Goal: Transaction & Acquisition: Purchase product/service

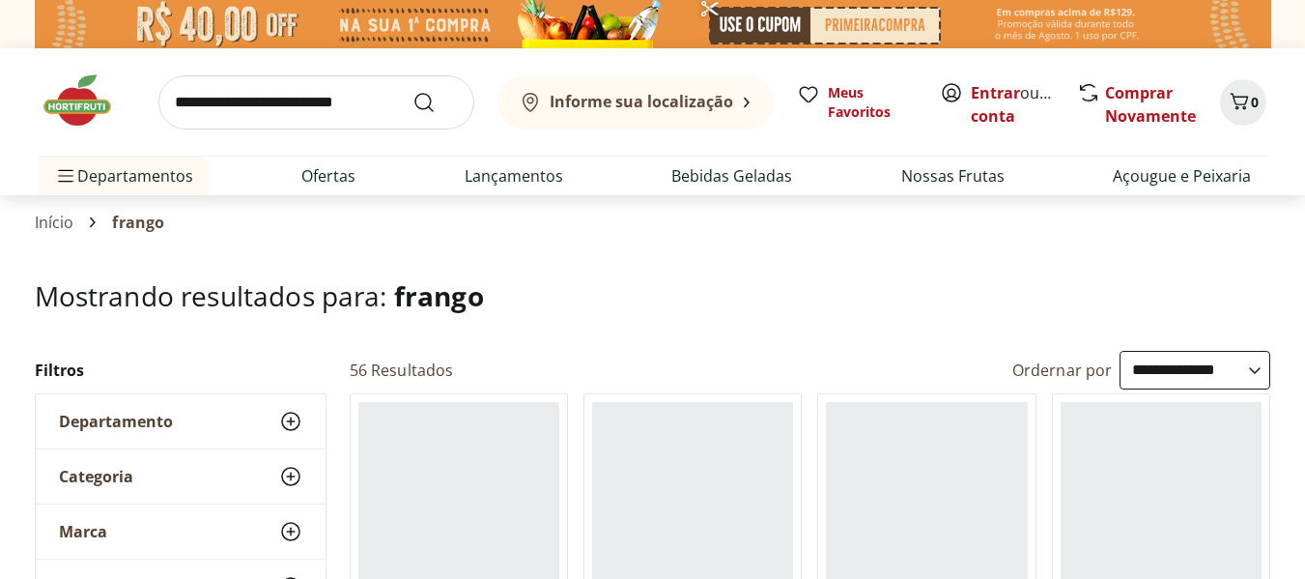
select select "**********"
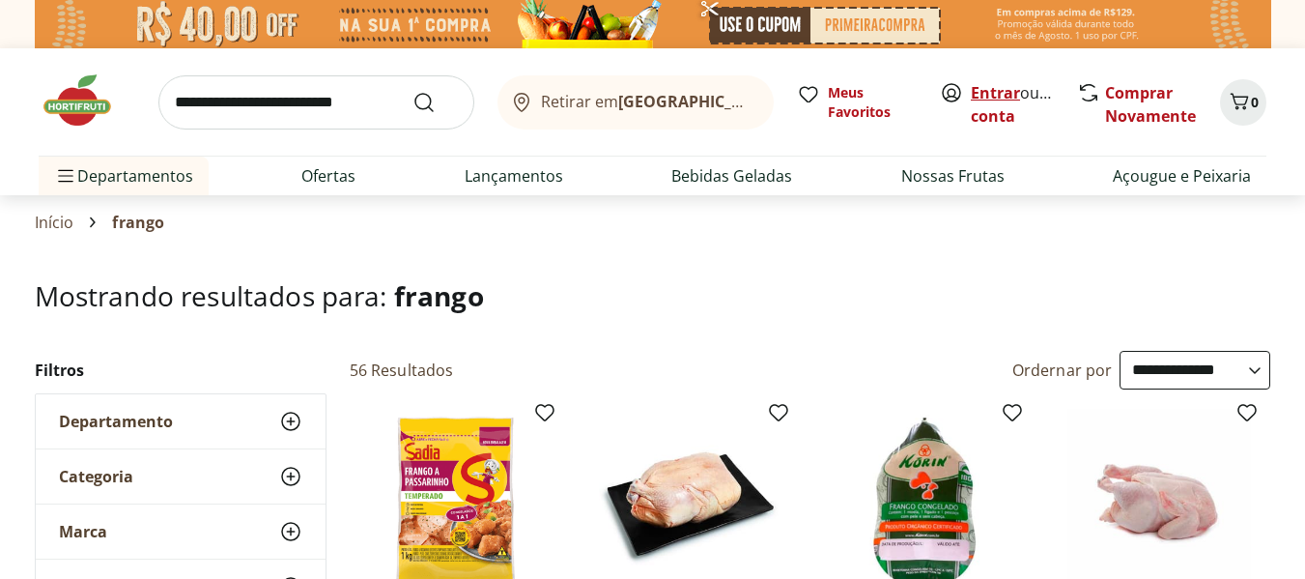
click at [995, 86] on link "Entrar" at bounding box center [995, 92] width 49 height 21
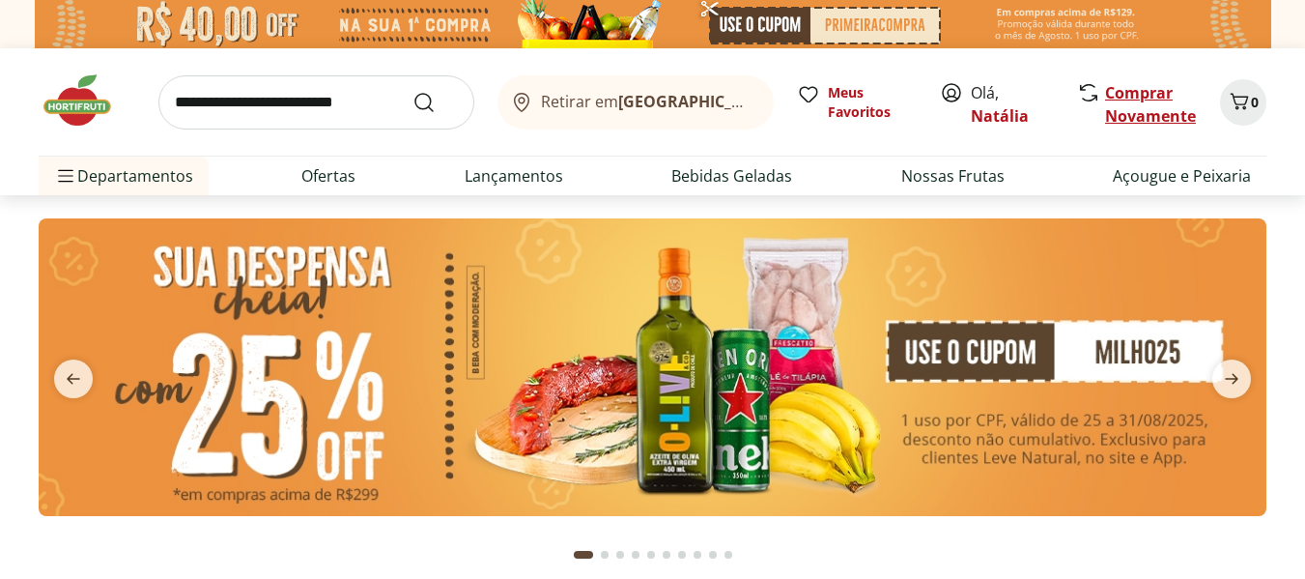
click at [1126, 112] on link "Comprar Novamente" at bounding box center [1150, 104] width 91 height 44
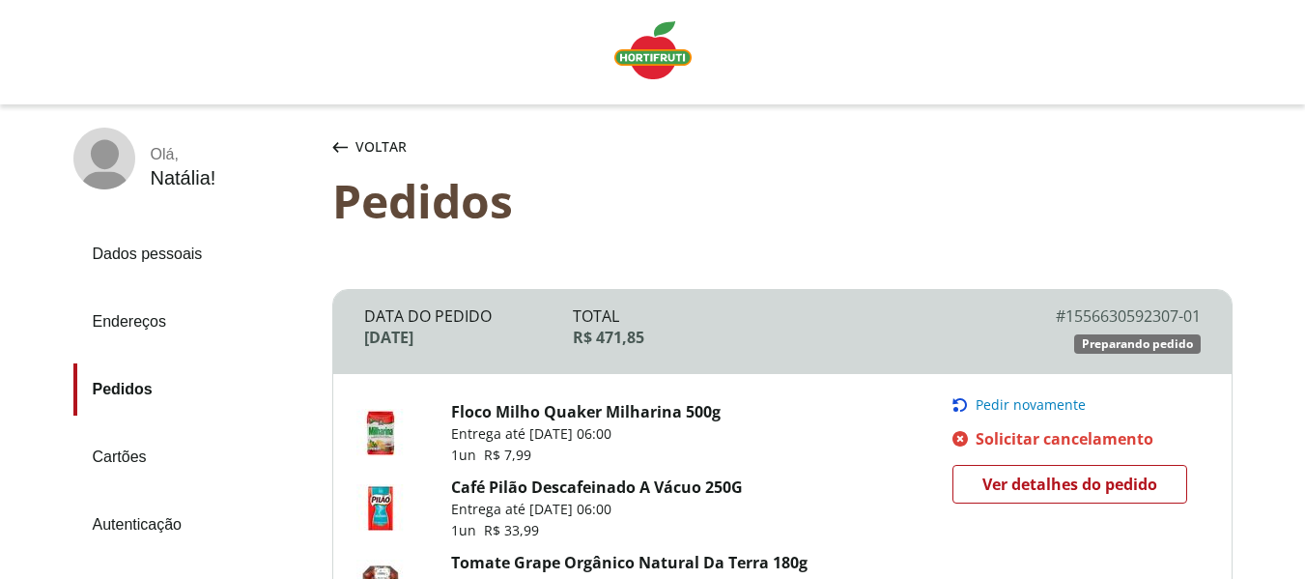
click at [1002, 491] on span "Ver detalhes do pedido" at bounding box center [1069, 483] width 175 height 29
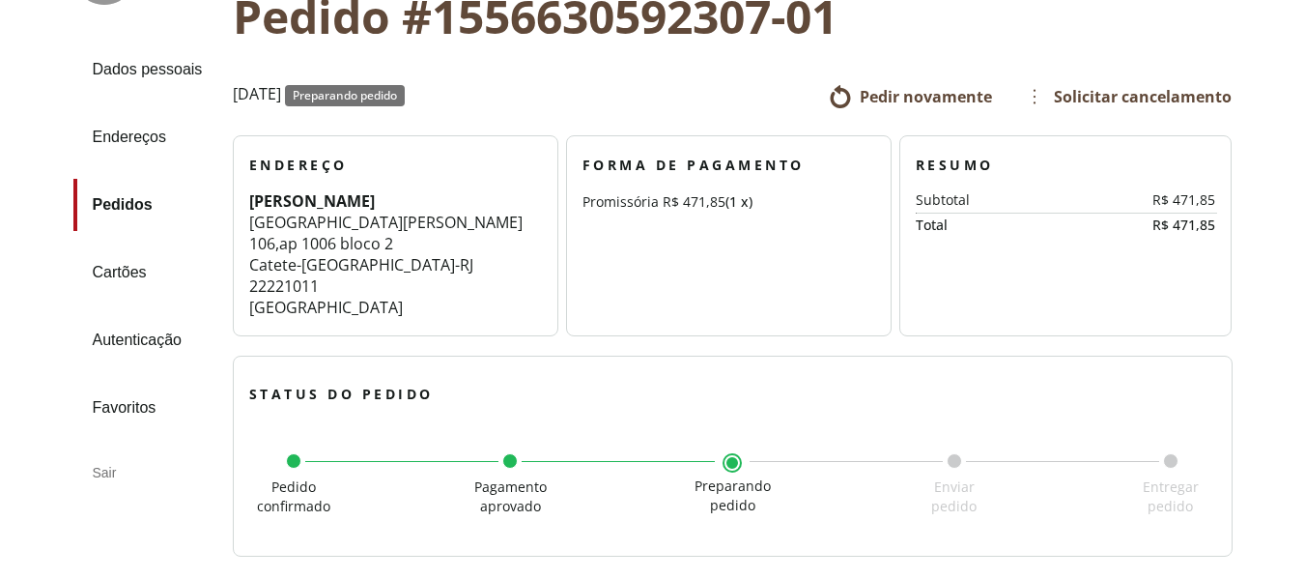
scroll to position [193, 0]
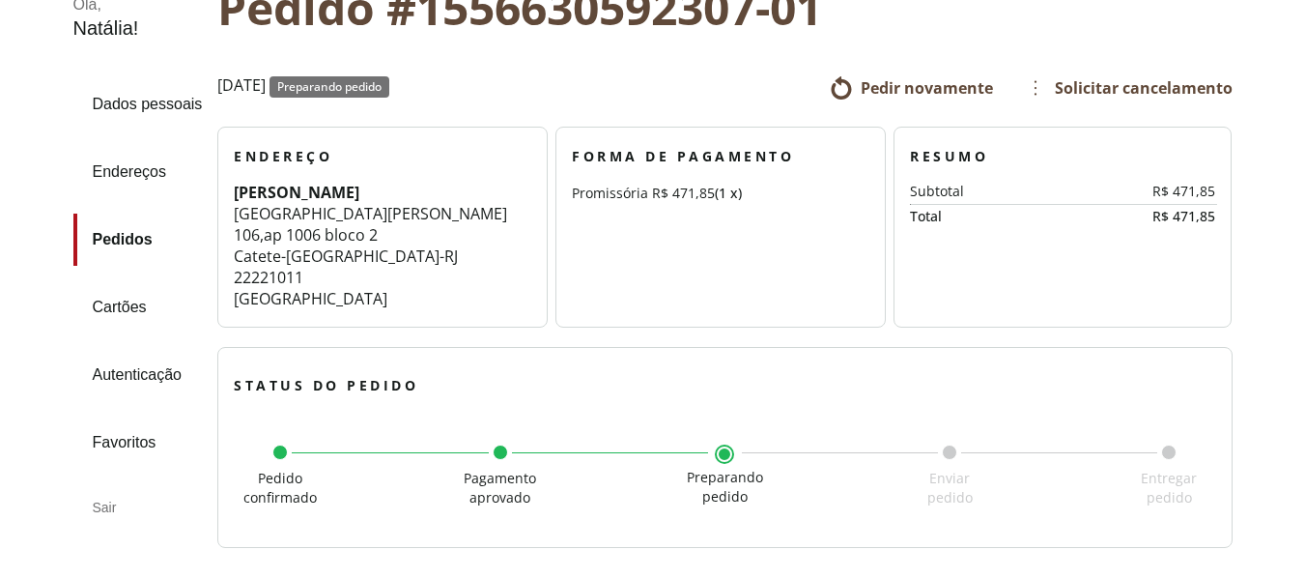
click at [895, 74] on ul "Pedir novamente Solicitar cancelamento" at bounding box center [927, 87] width 608 height 31
click at [895, 85] on span "Pedir novamente" at bounding box center [927, 87] width 132 height 21
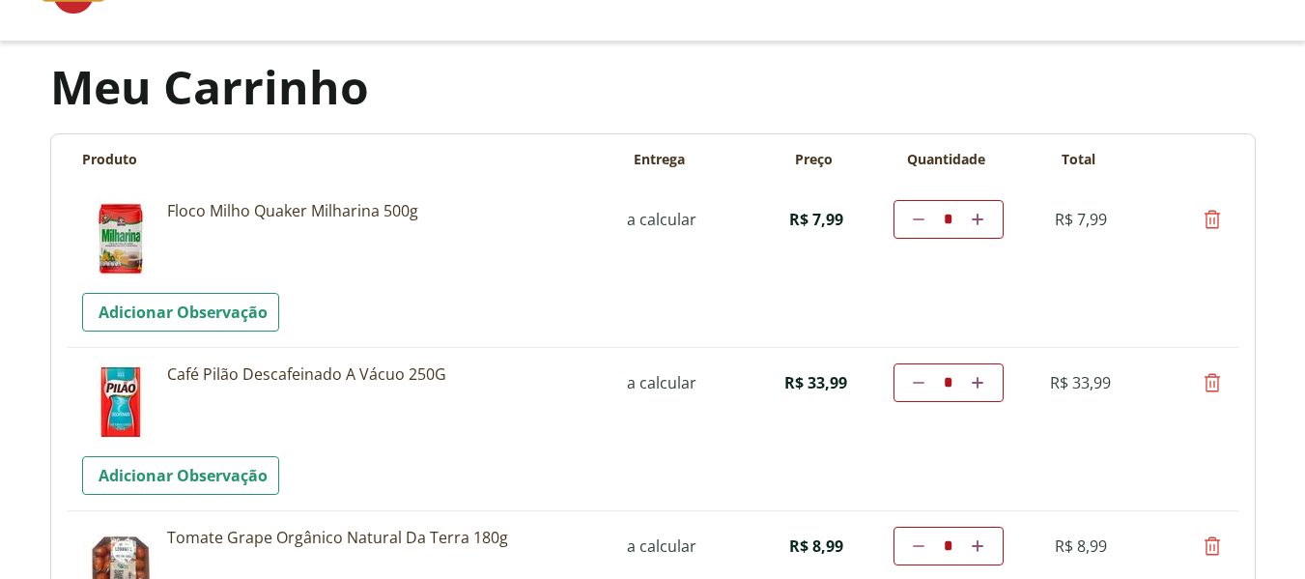
scroll to position [97, 0]
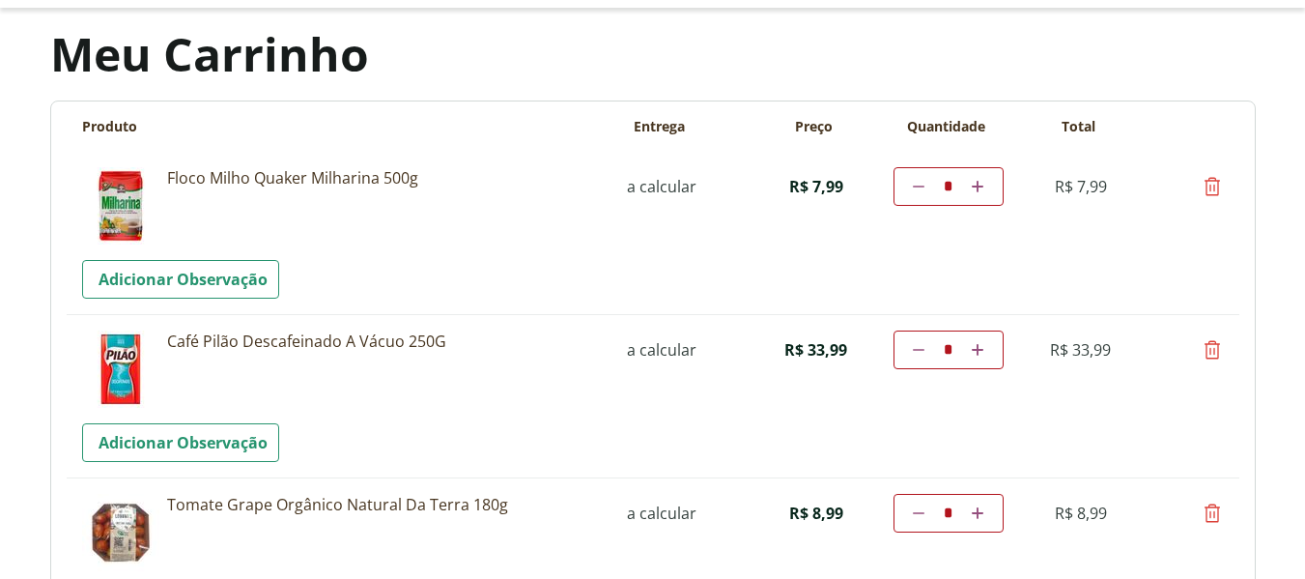
click at [1213, 348] on icon at bounding box center [1211, 349] width 23 height 23
type input "*"
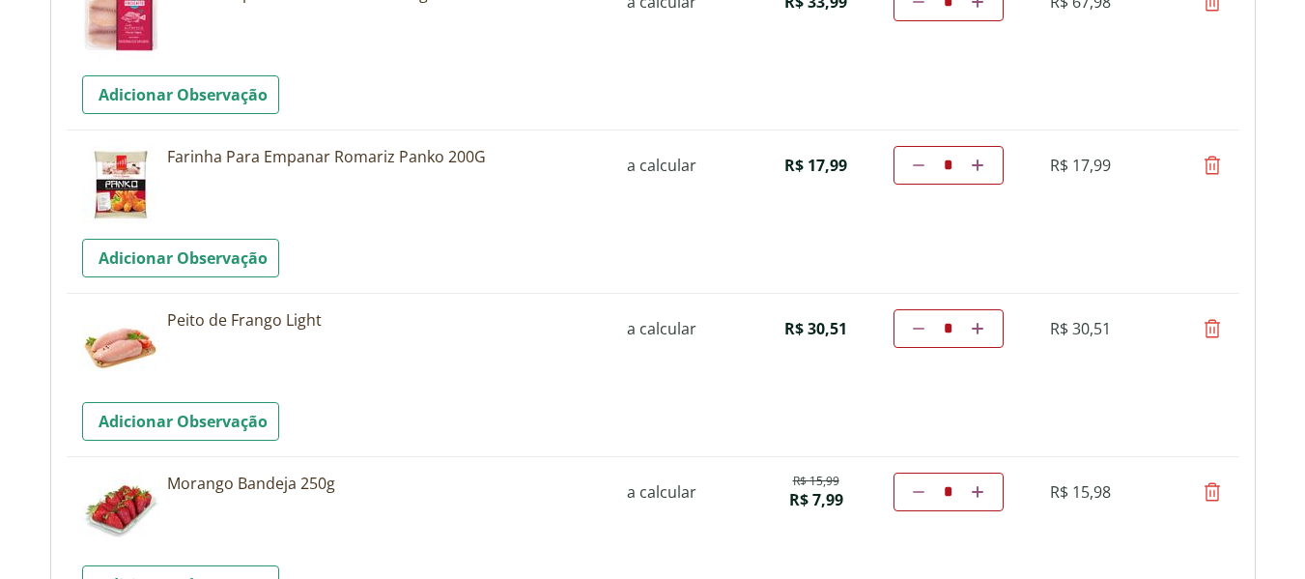
scroll to position [773, 0]
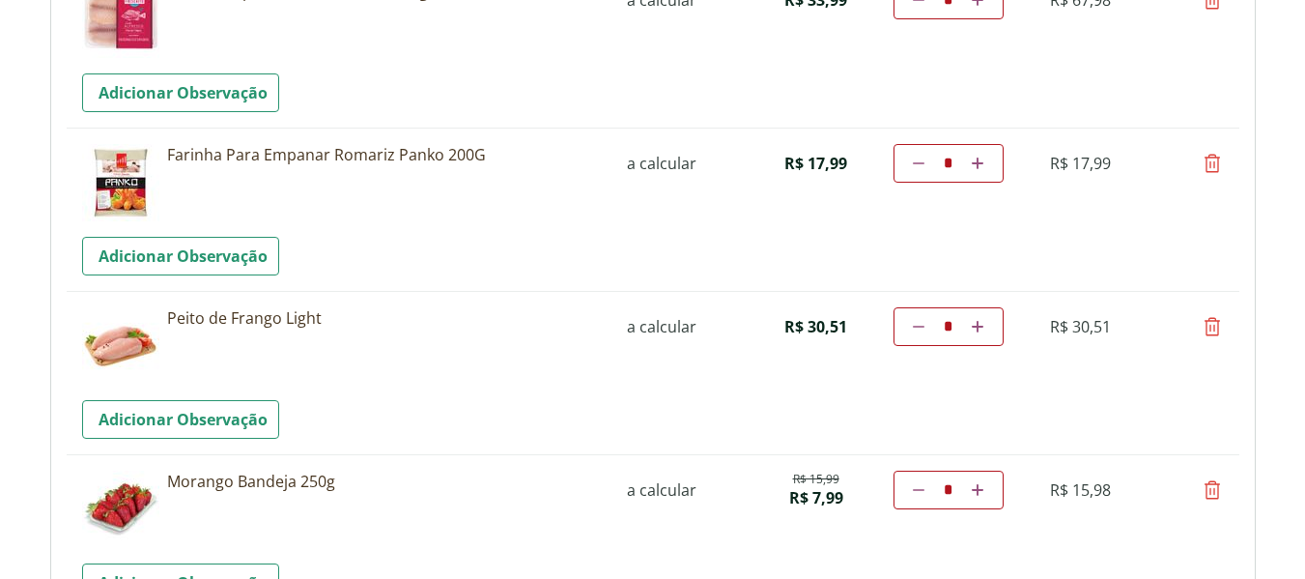
click at [1213, 166] on icon at bounding box center [1211, 163] width 23 height 23
click at [0, 0] on icon "Por favor, aguarde..." at bounding box center [0, 0] width 0 height 0
type input "*"
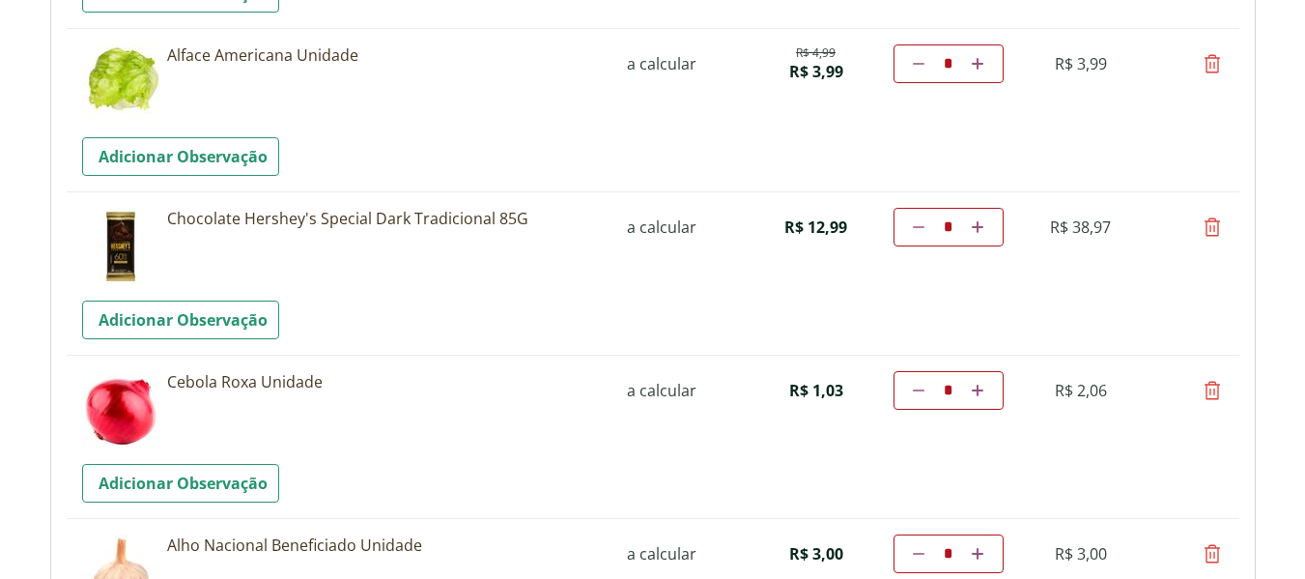
scroll to position [2221, 0]
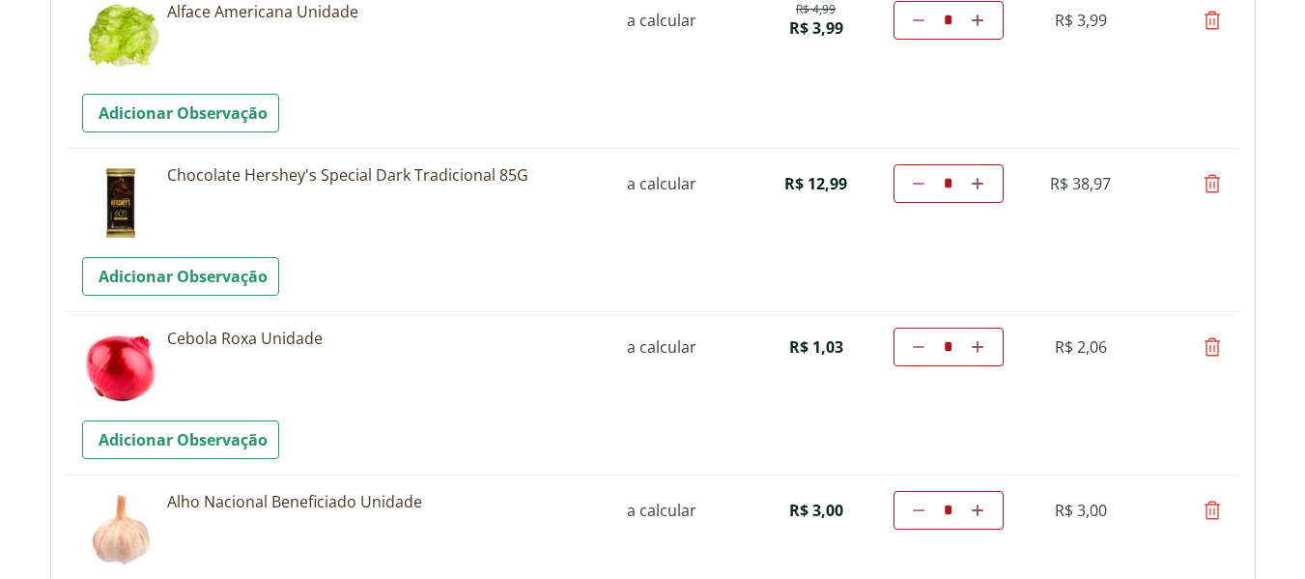
click at [1205, 350] on icon at bounding box center [1211, 346] width 23 height 23
click at [1205, 350] on tr "**********" at bounding box center [653, 392] width 1172 height 163
type input "*"
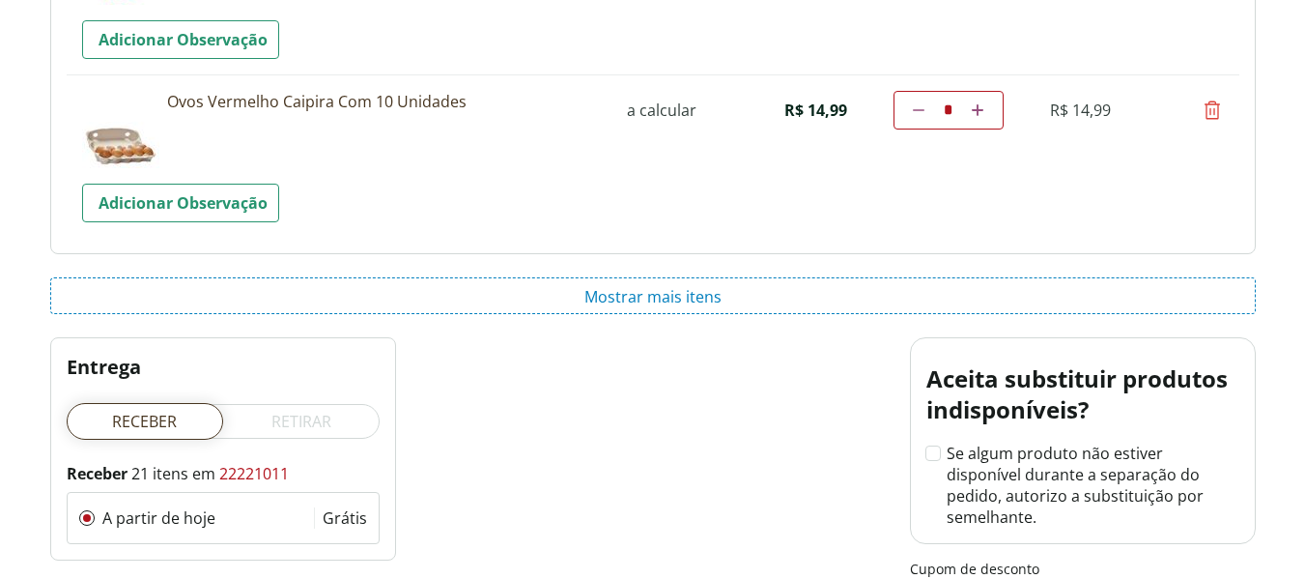
scroll to position [3082, 0]
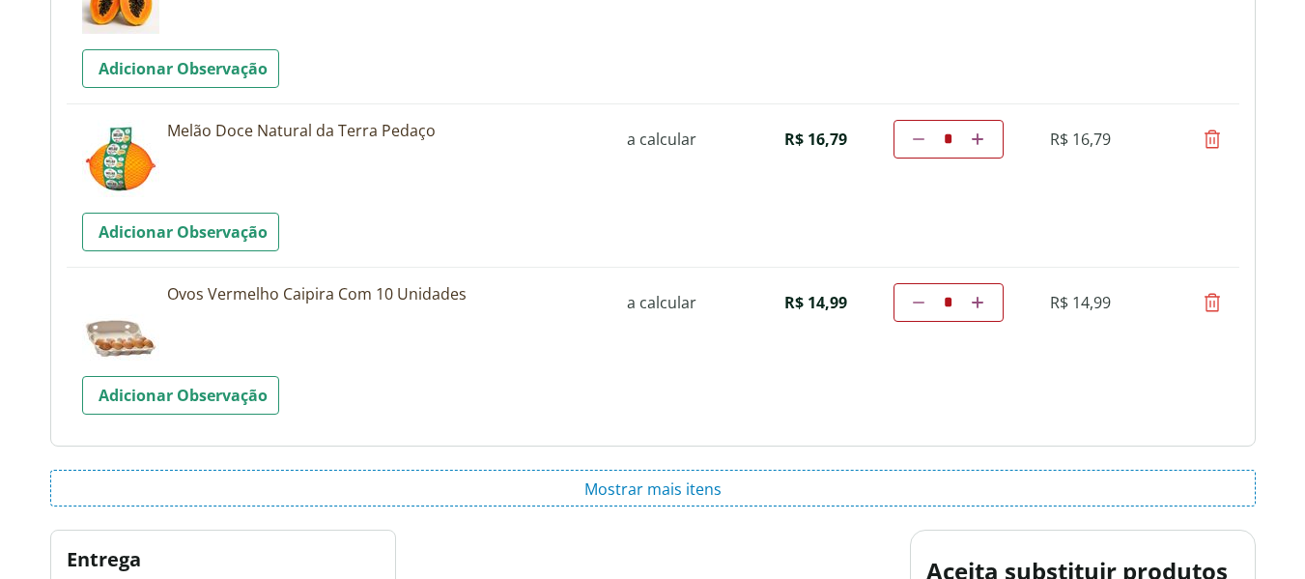
click at [1202, 307] on icon at bounding box center [1211, 302] width 23 height 23
click at [1202, 307] on tr "**********" at bounding box center [653, 348] width 1172 height 163
type input "*"
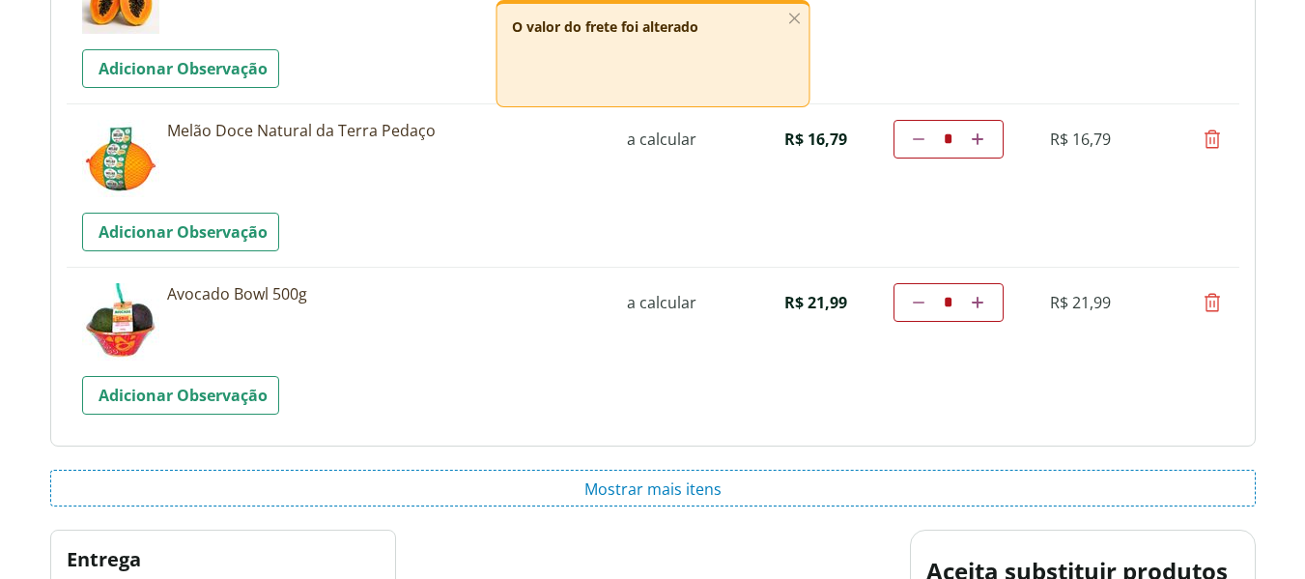
click at [1211, 143] on icon at bounding box center [1211, 138] width 23 height 23
click at [0, 0] on icon "Por favor, aguarde..." at bounding box center [0, 0] width 0 height 0
type input "*"
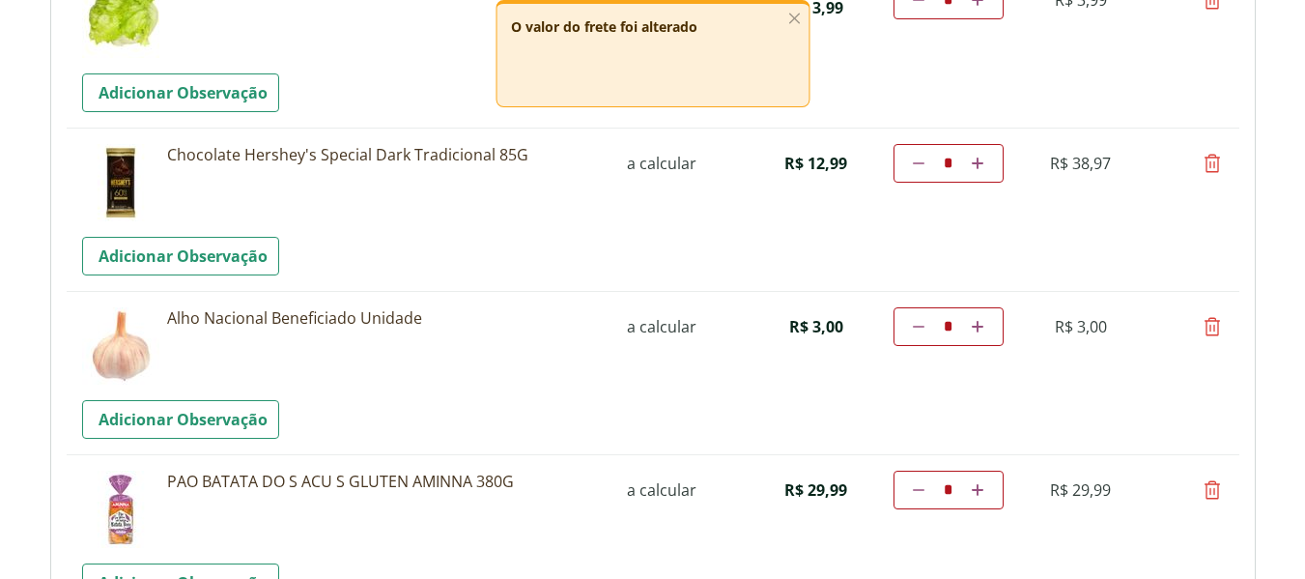
scroll to position [2213, 0]
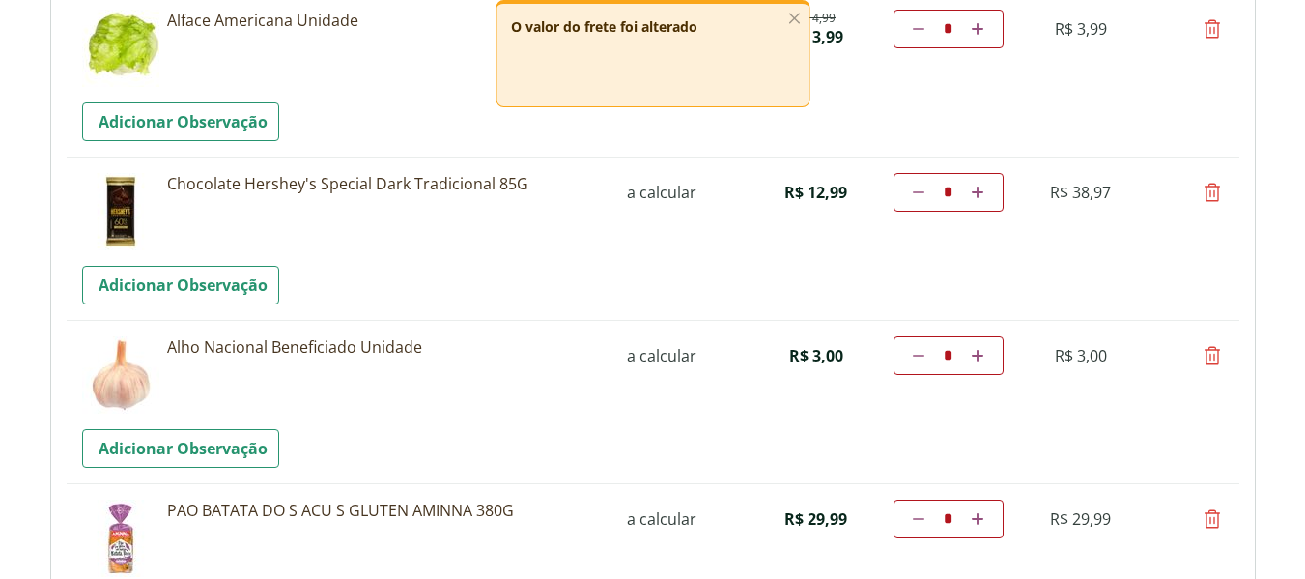
click at [1212, 360] on icon at bounding box center [1211, 355] width 23 height 23
type input "*"
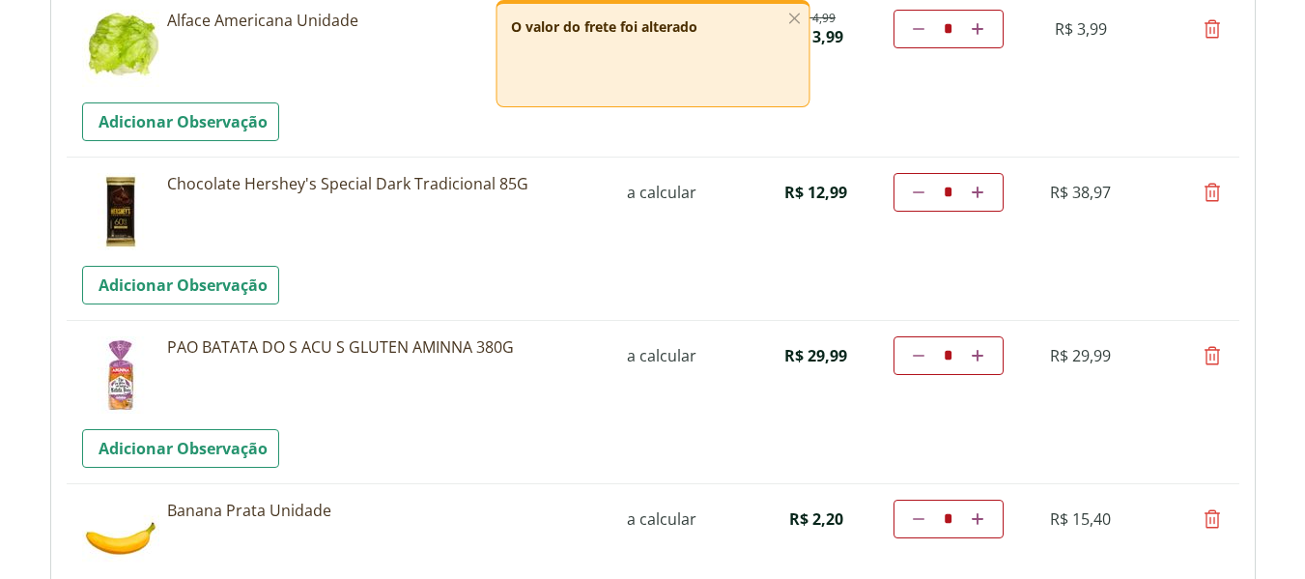
click at [916, 185] on link "Diminuir a quantidade" at bounding box center [919, 192] width 18 height 23
type input "*"
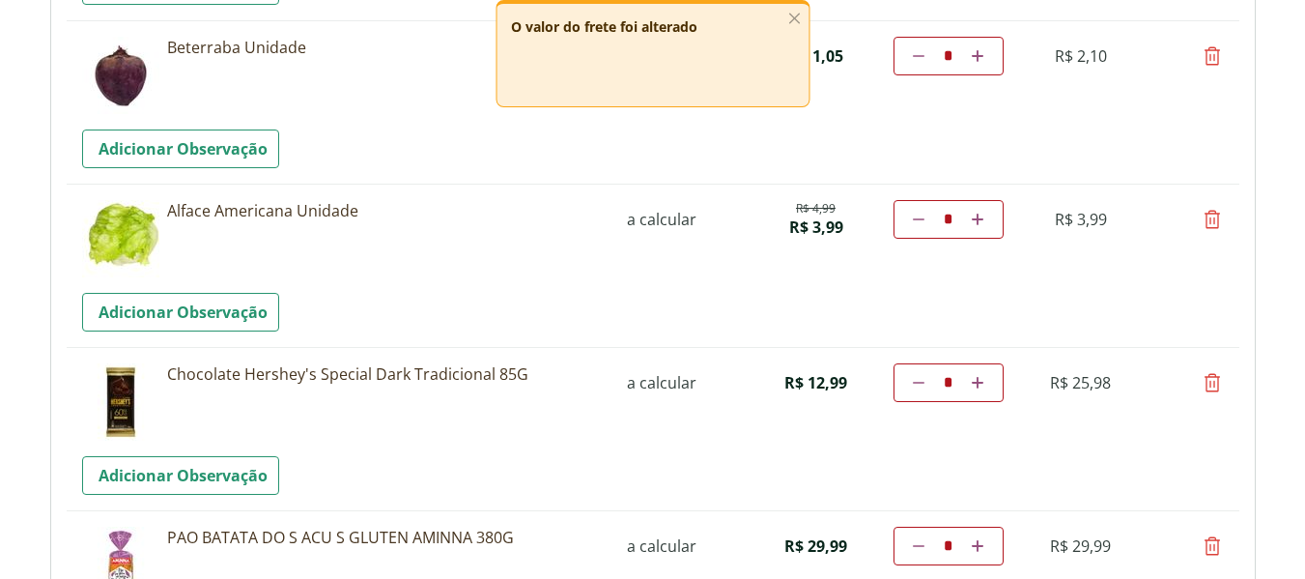
scroll to position [2023, 0]
click at [1217, 381] on icon at bounding box center [1211, 381] width 23 height 23
type input "*"
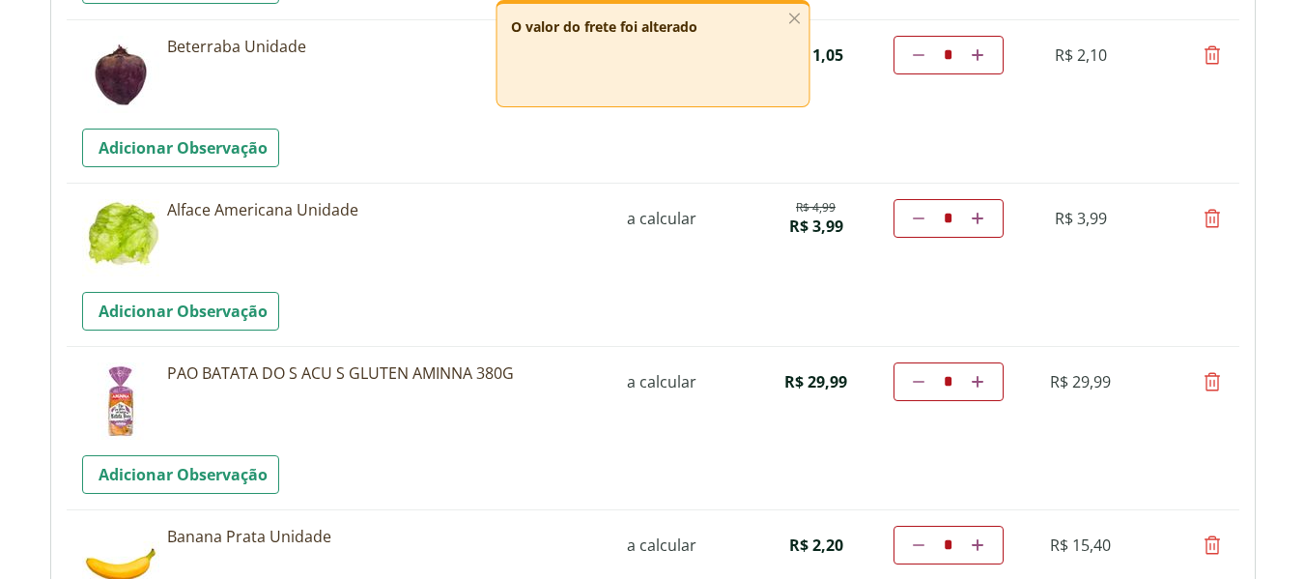
click at [1216, 222] on icon at bounding box center [1211, 218] width 23 height 23
type input "*"
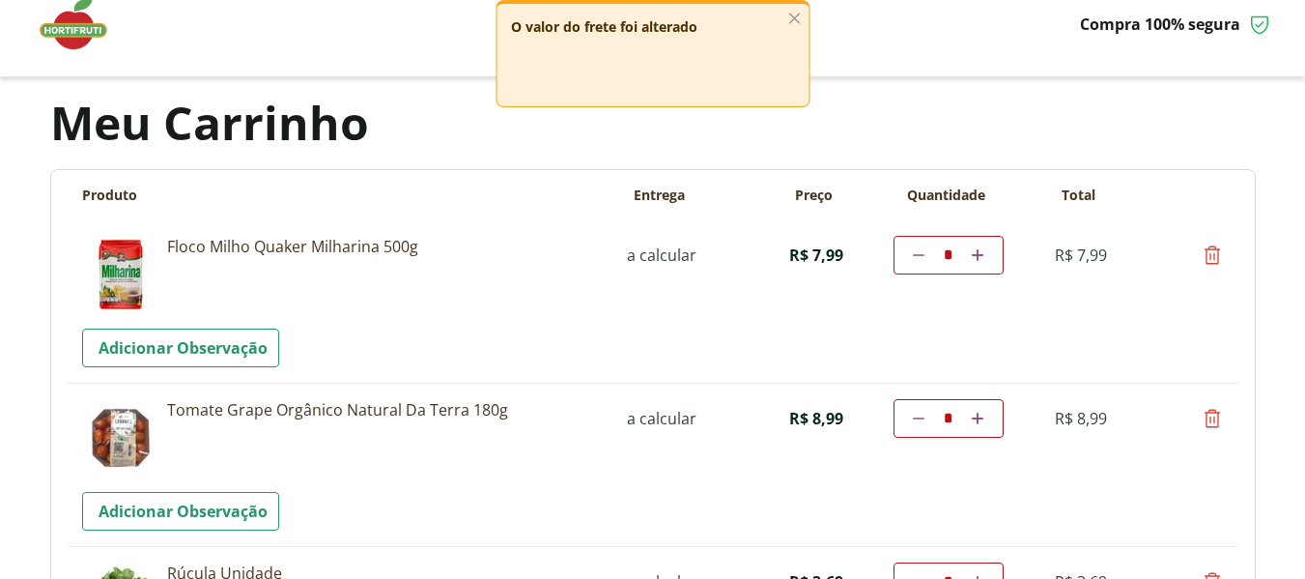
scroll to position [0, 0]
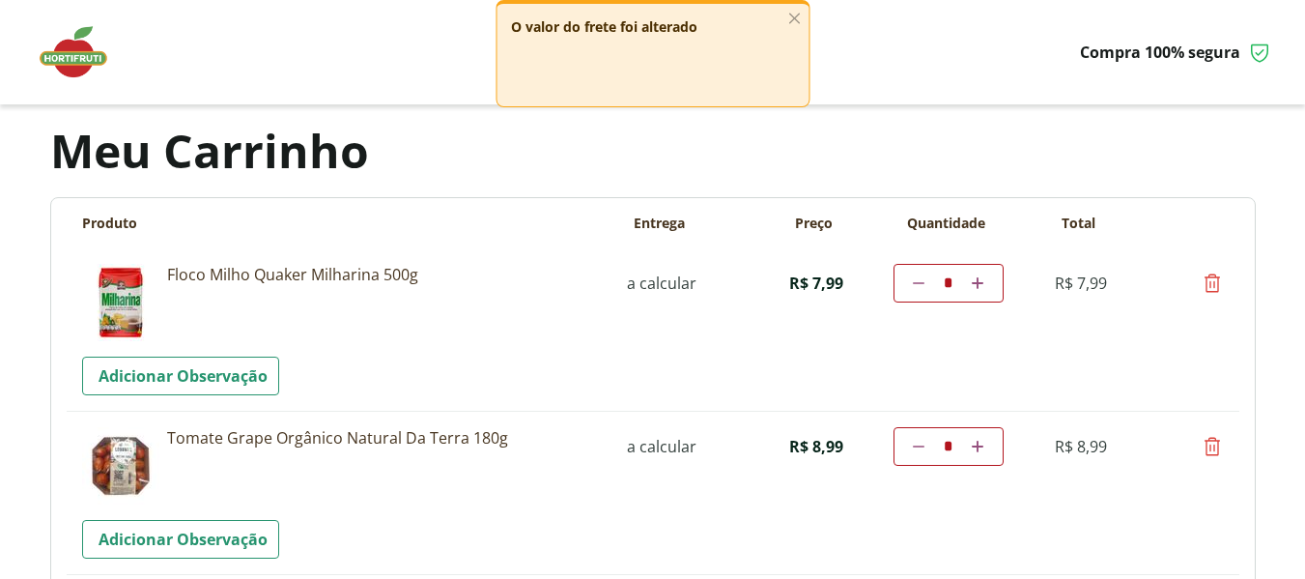
click at [1215, 281] on icon at bounding box center [1211, 282] width 23 height 23
click at [0, 0] on icon "Por favor, aguarde..." at bounding box center [0, 0] width 0 height 0
type input "*"
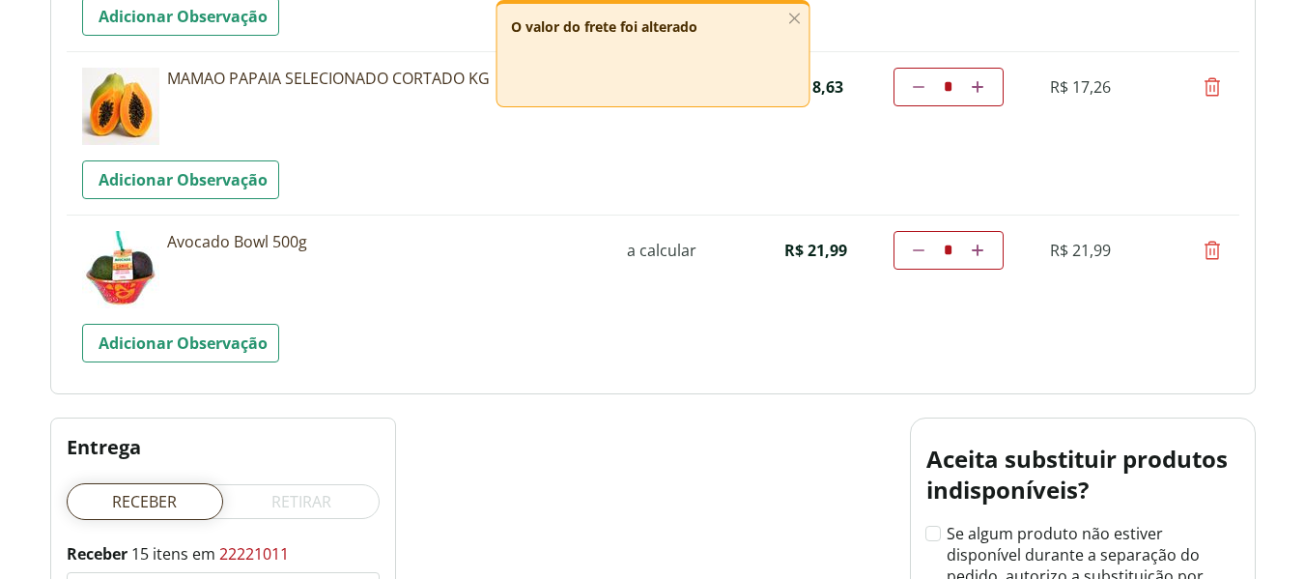
scroll to position [2704, 0]
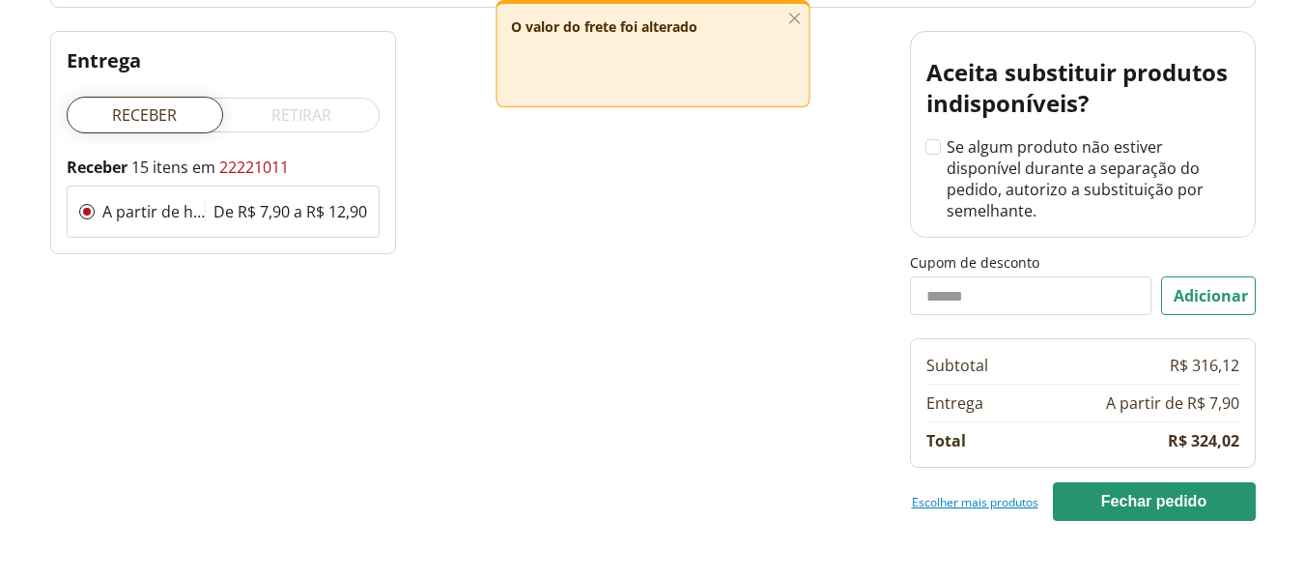
click at [963, 494] on link "Escolher mais produtos" at bounding box center [975, 501] width 127 height 15
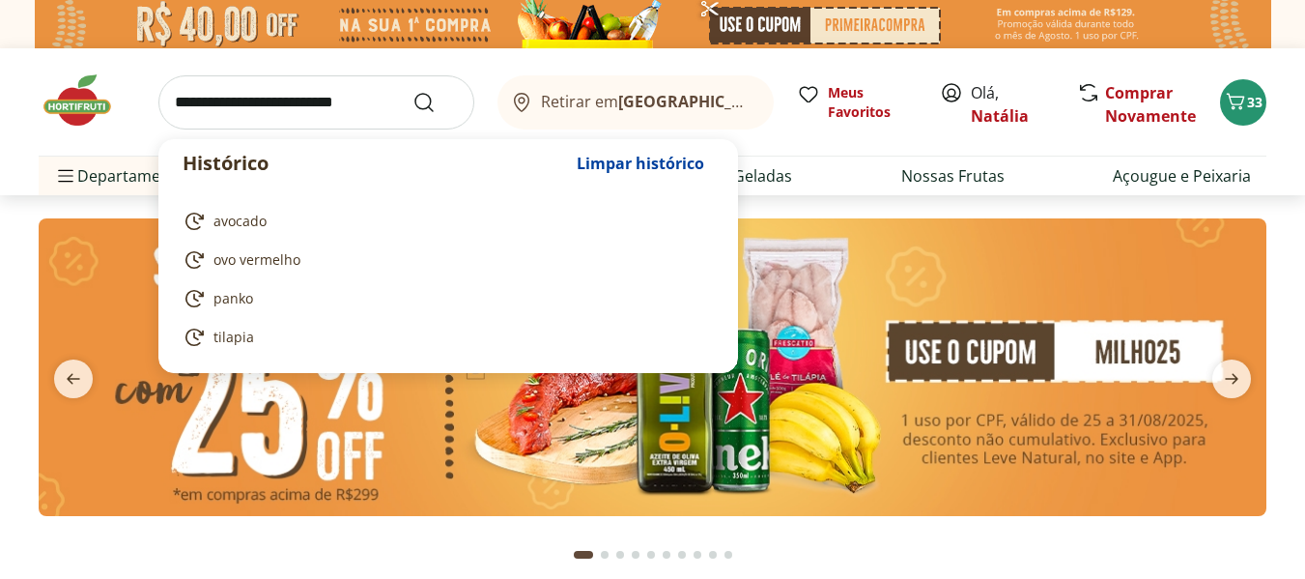
click at [308, 106] on input "search" at bounding box center [316, 102] width 316 height 54
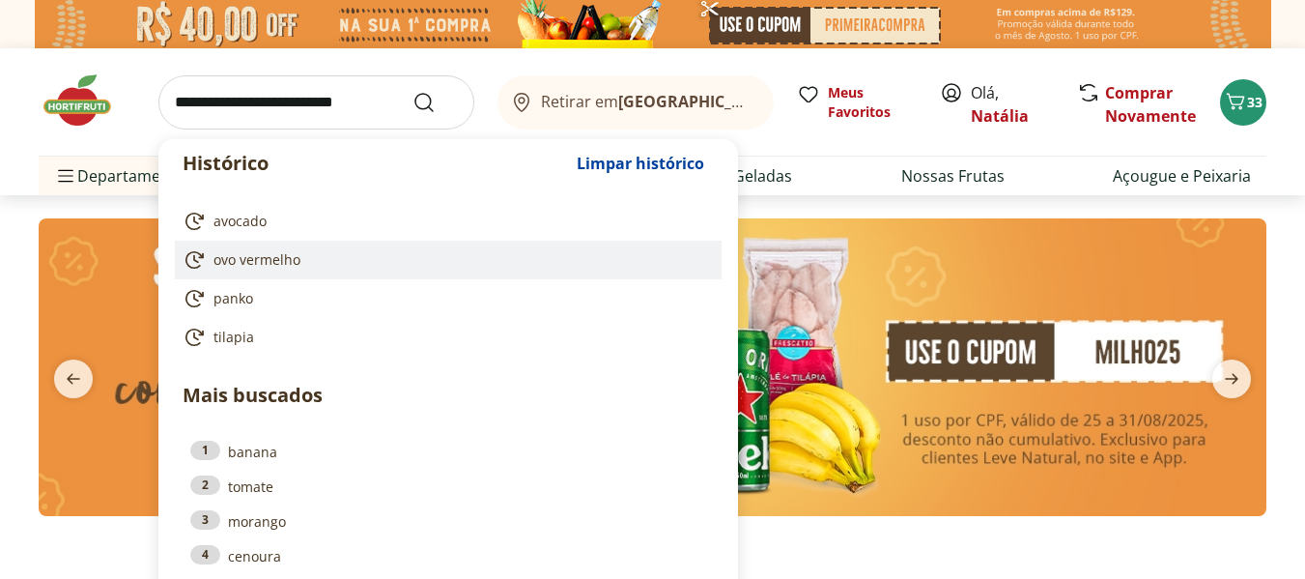
click at [259, 251] on span "ovo vermelho" at bounding box center [256, 259] width 87 height 19
type input "**********"
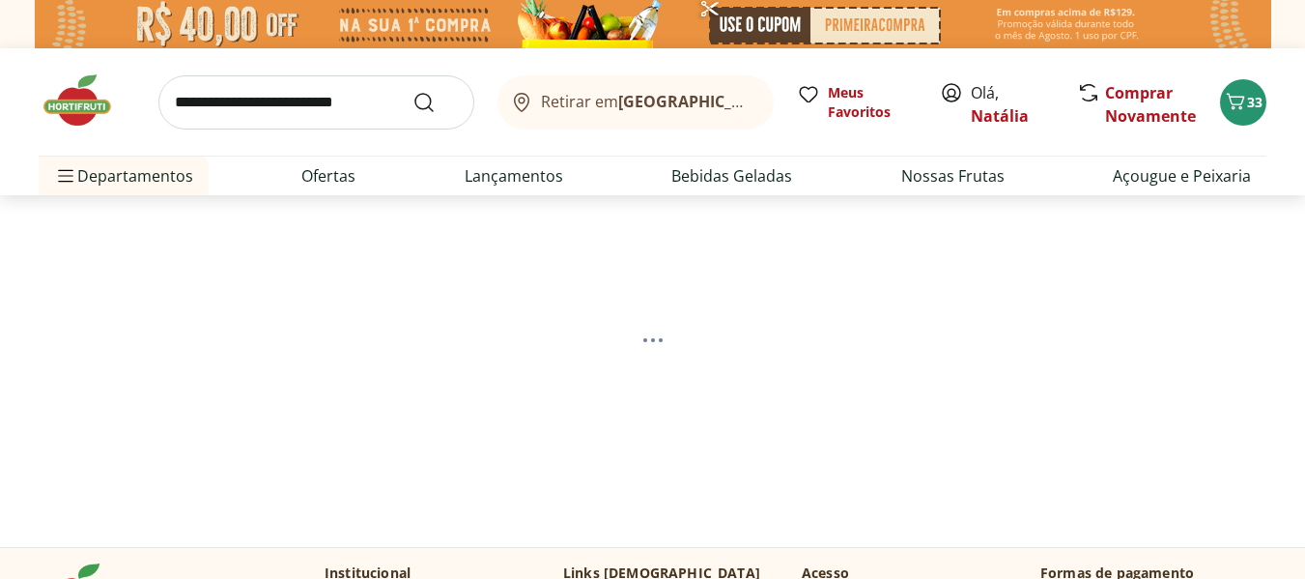
select select "**********"
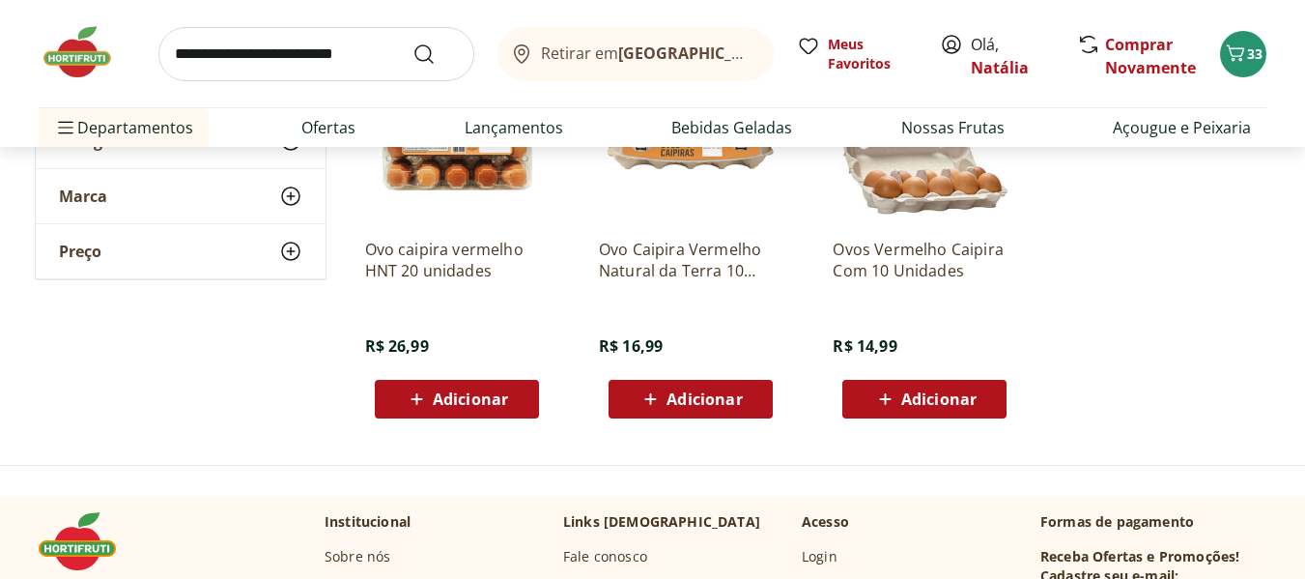
scroll to position [386, 0]
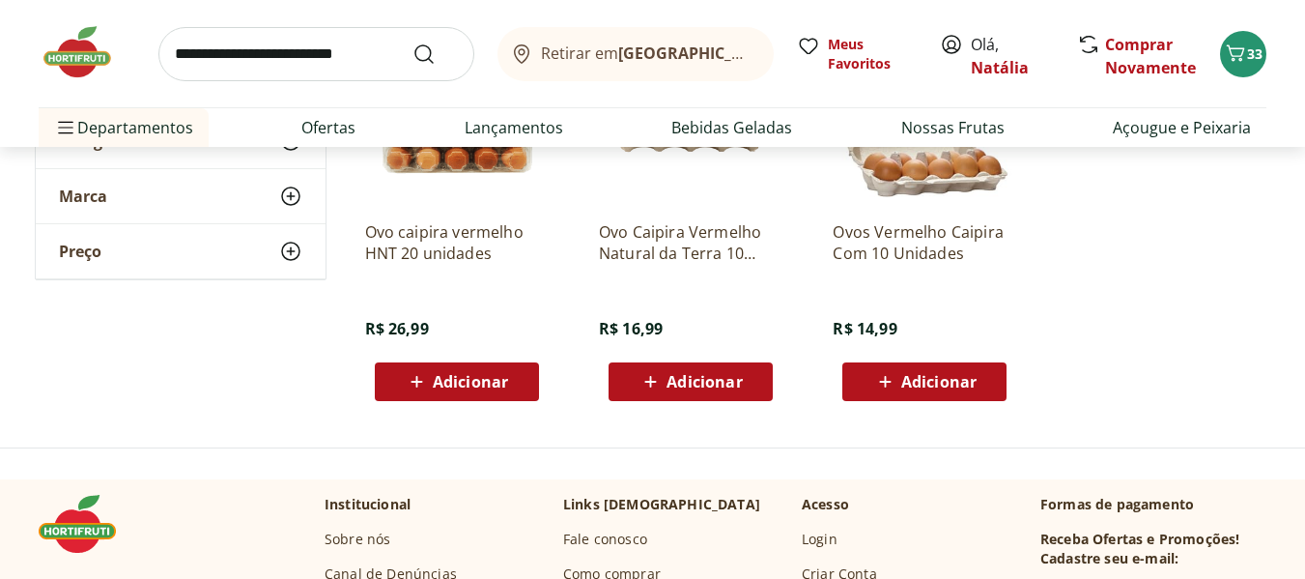
click at [434, 392] on span "Adicionar" at bounding box center [456, 381] width 103 height 23
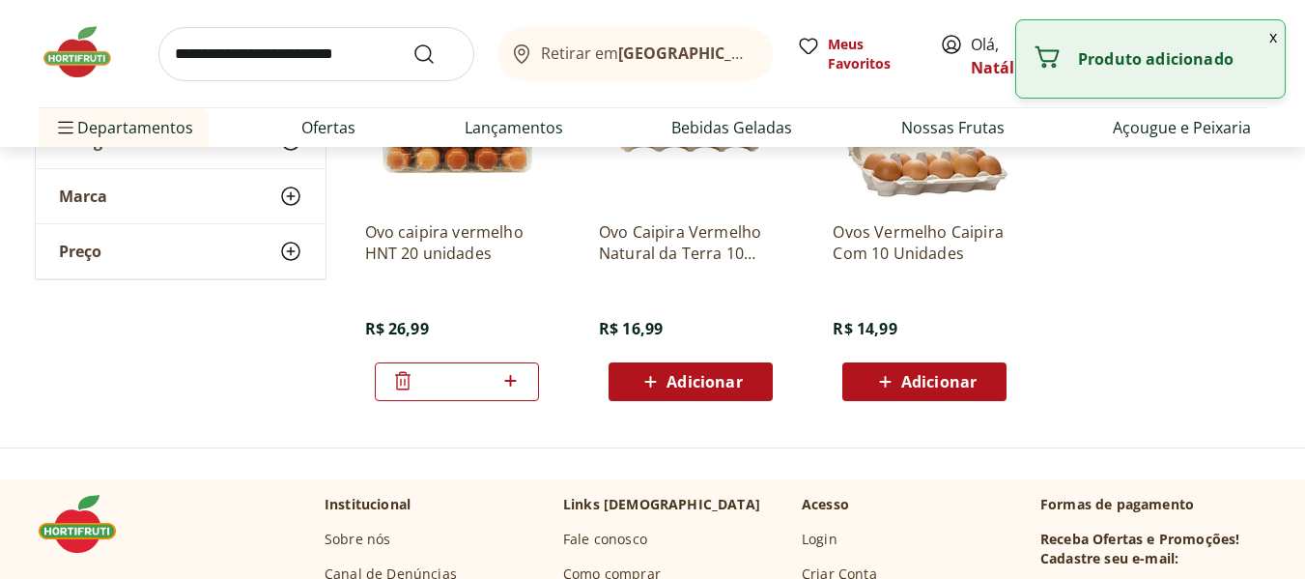
click at [509, 381] on icon at bounding box center [510, 380] width 24 height 23
click at [393, 376] on icon at bounding box center [402, 380] width 23 height 23
click at [504, 384] on icon at bounding box center [510, 380] width 24 height 23
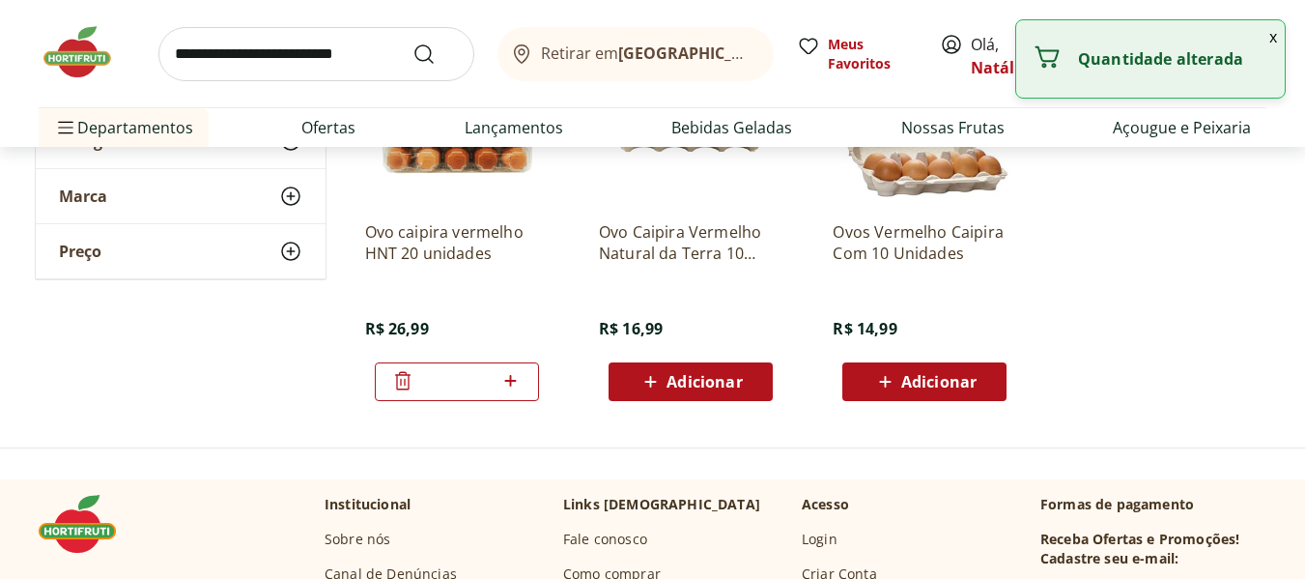
click at [504, 384] on icon at bounding box center [510, 380] width 24 height 23
click at [403, 389] on icon at bounding box center [402, 380] width 23 height 23
type input "*"
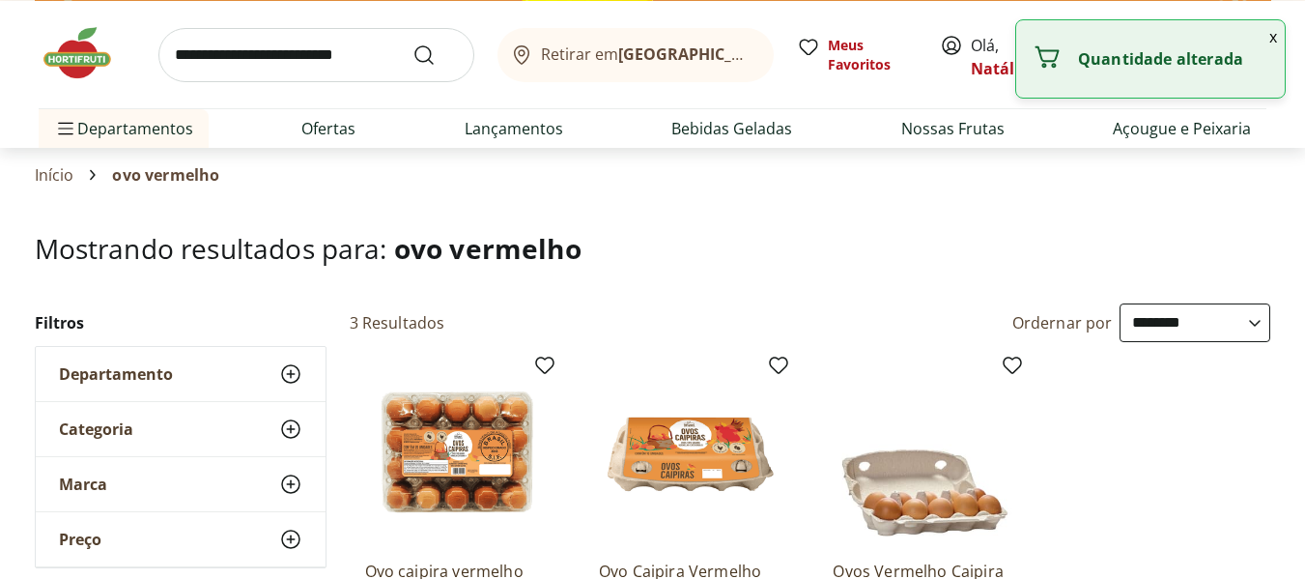
scroll to position [0, 0]
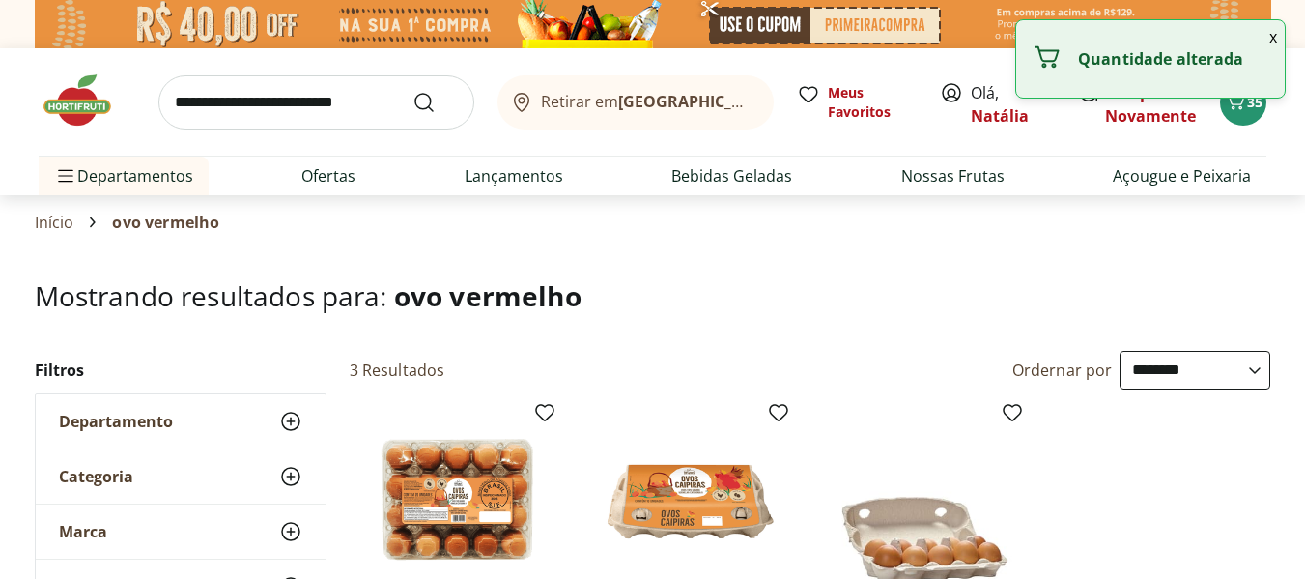
click at [314, 105] on input "search" at bounding box center [316, 102] width 316 height 54
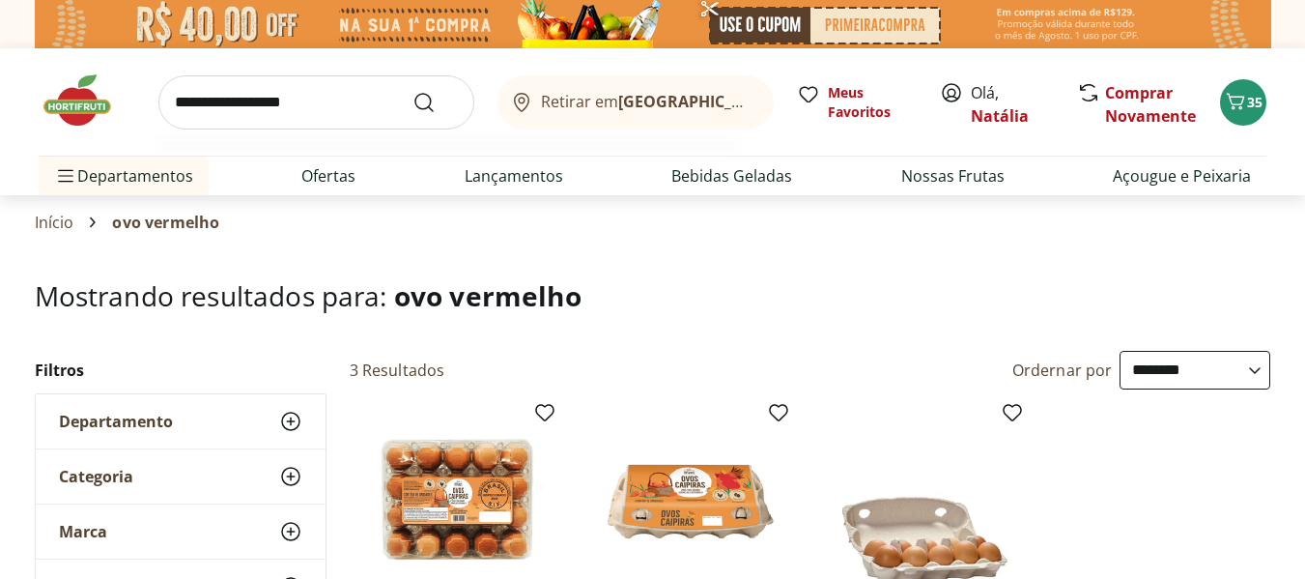
type input "**********"
click at [412, 91] on button "Submit Search" at bounding box center [435, 102] width 46 height 23
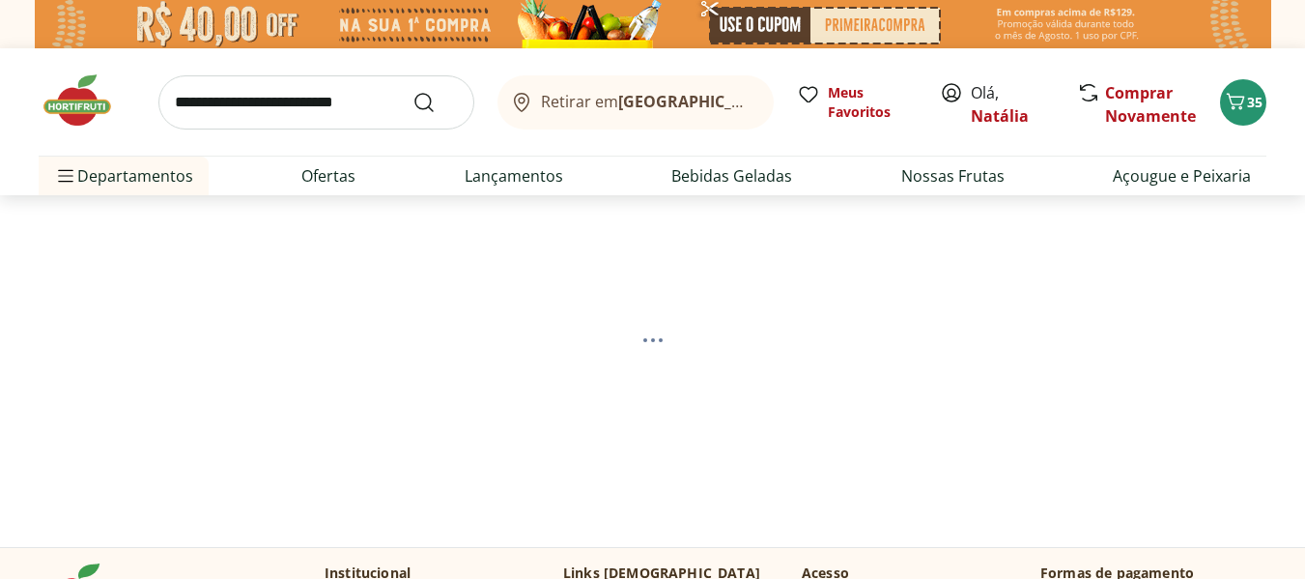
select select "**********"
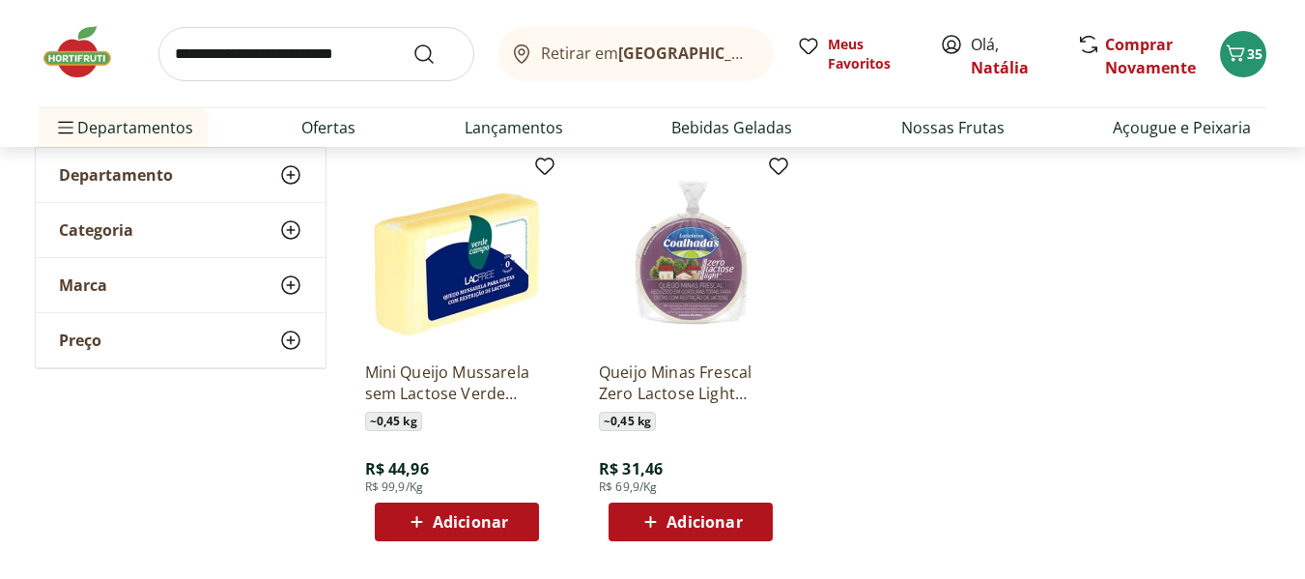
scroll to position [290, 0]
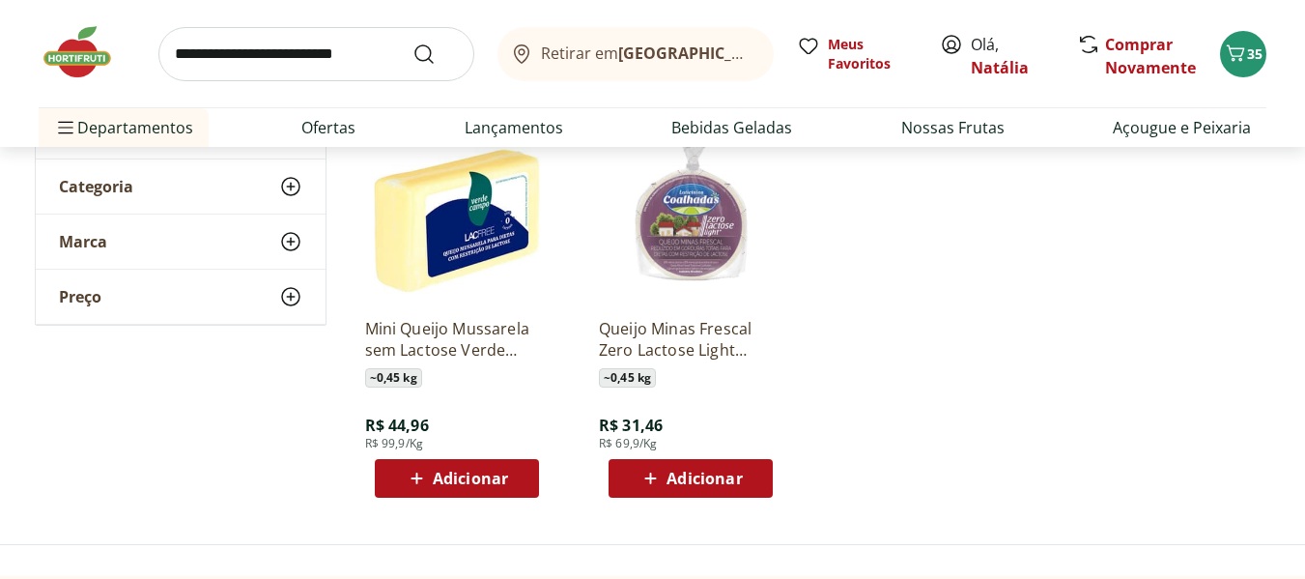
click at [499, 464] on div "Adicionar" at bounding box center [456, 478] width 133 height 35
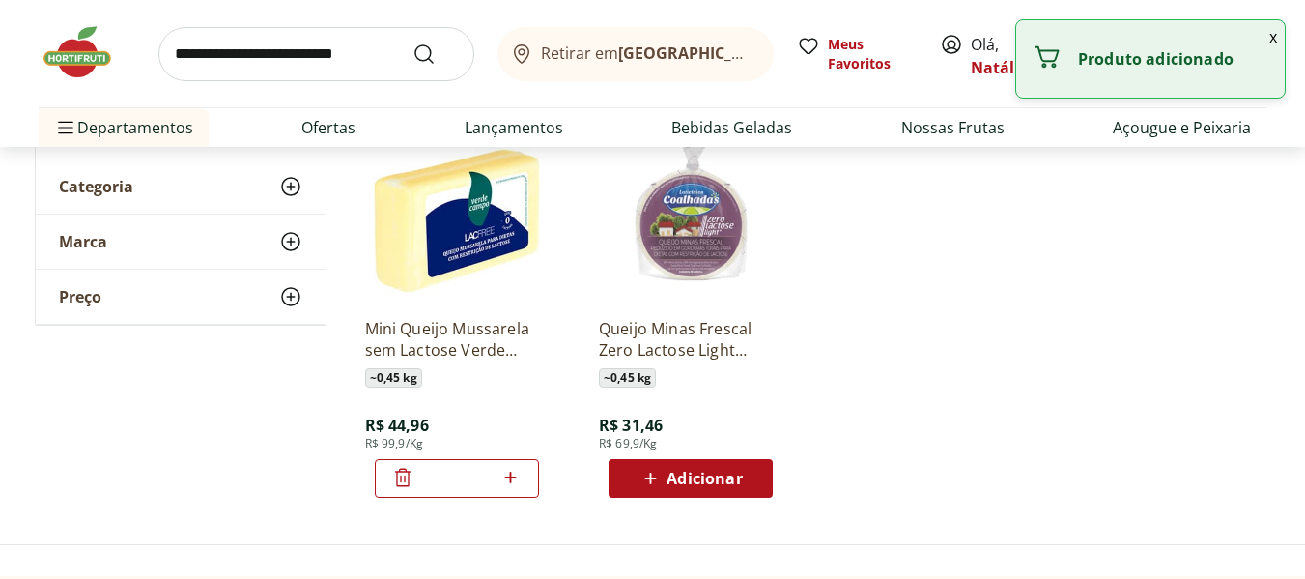
click at [205, 55] on input "search" at bounding box center [316, 54] width 316 height 54
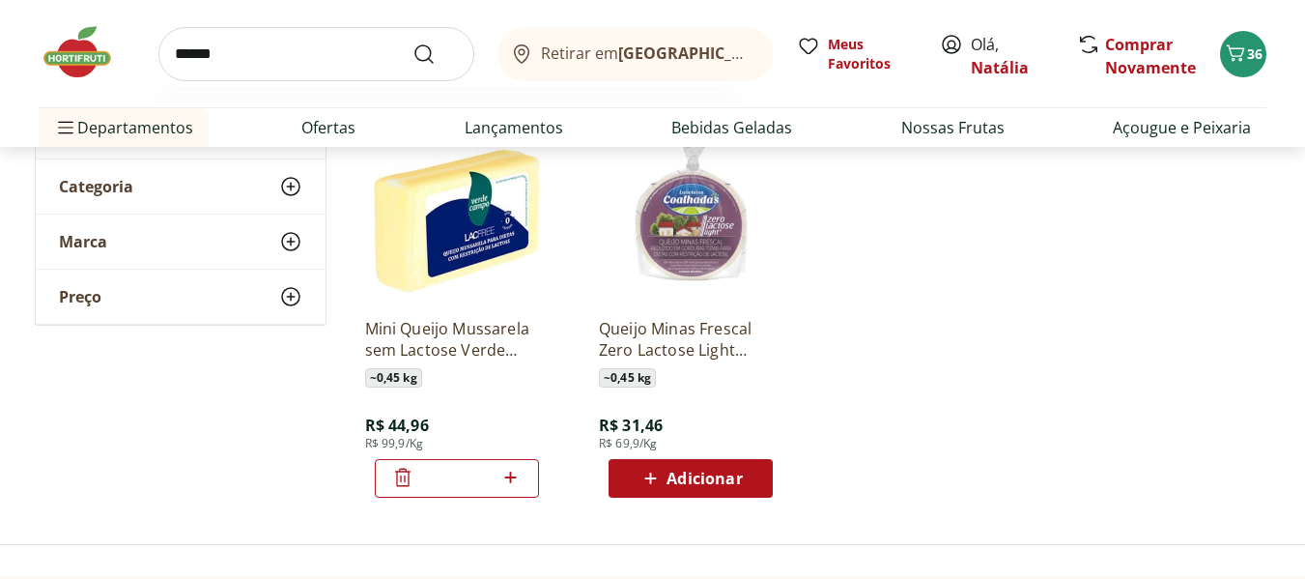
type input "******"
click at [412, 42] on button "Submit Search" at bounding box center [435, 53] width 46 height 23
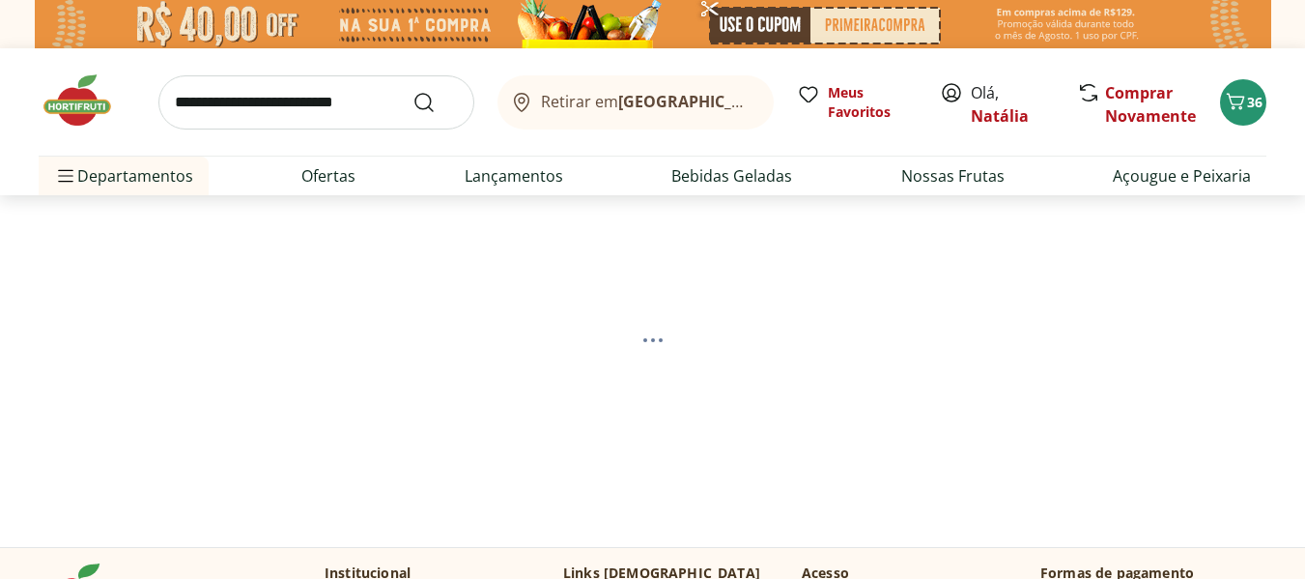
select select "**********"
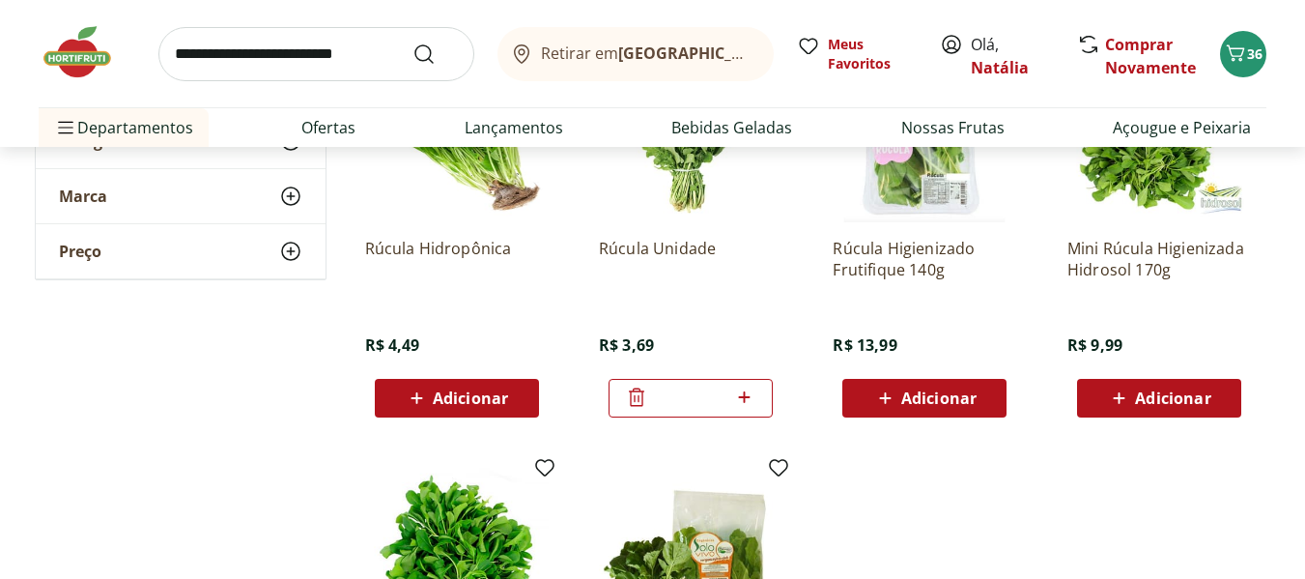
scroll to position [386, 0]
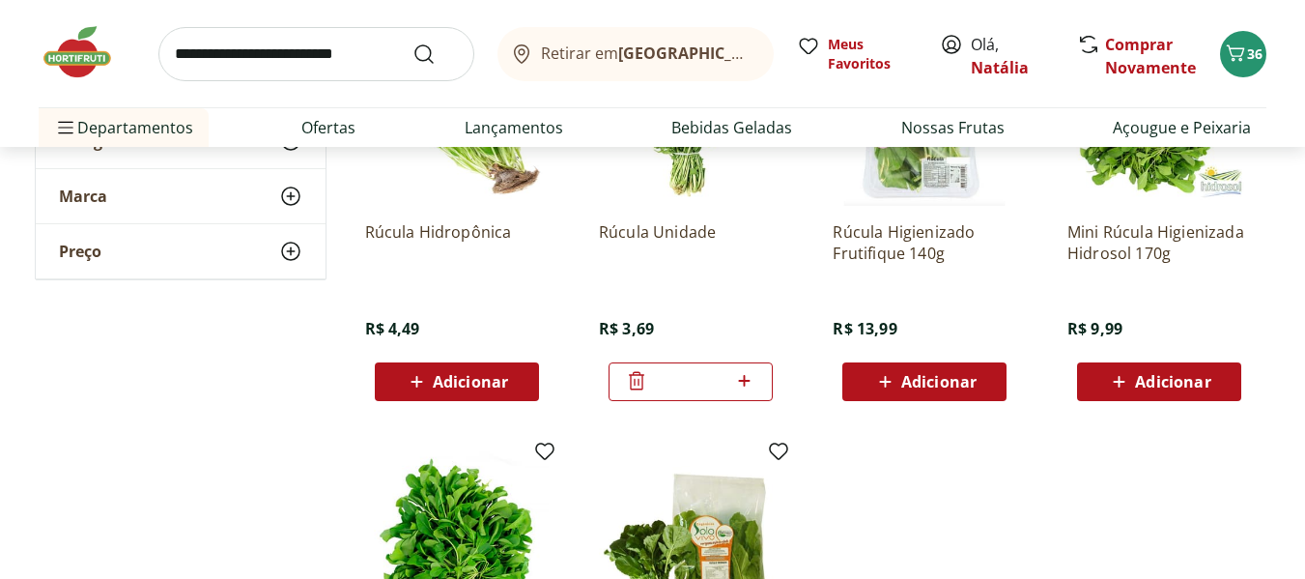
click at [366, 55] on input "search" at bounding box center [316, 54] width 316 height 54
type input "********"
click at [412, 42] on button "Submit Search" at bounding box center [435, 53] width 46 height 23
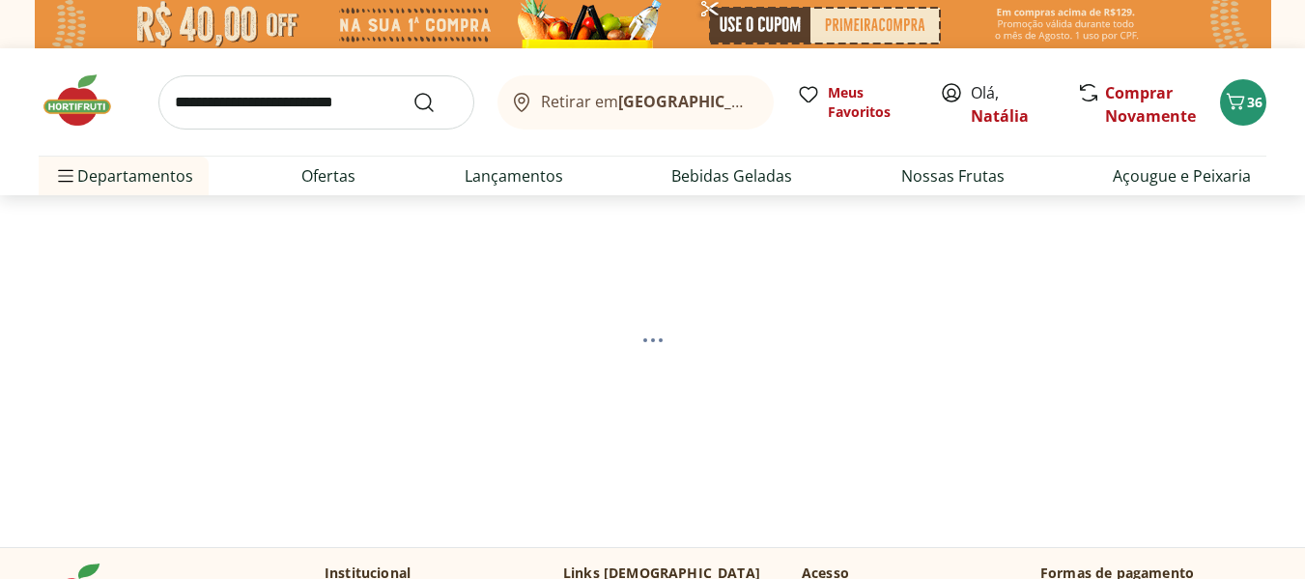
select select "**********"
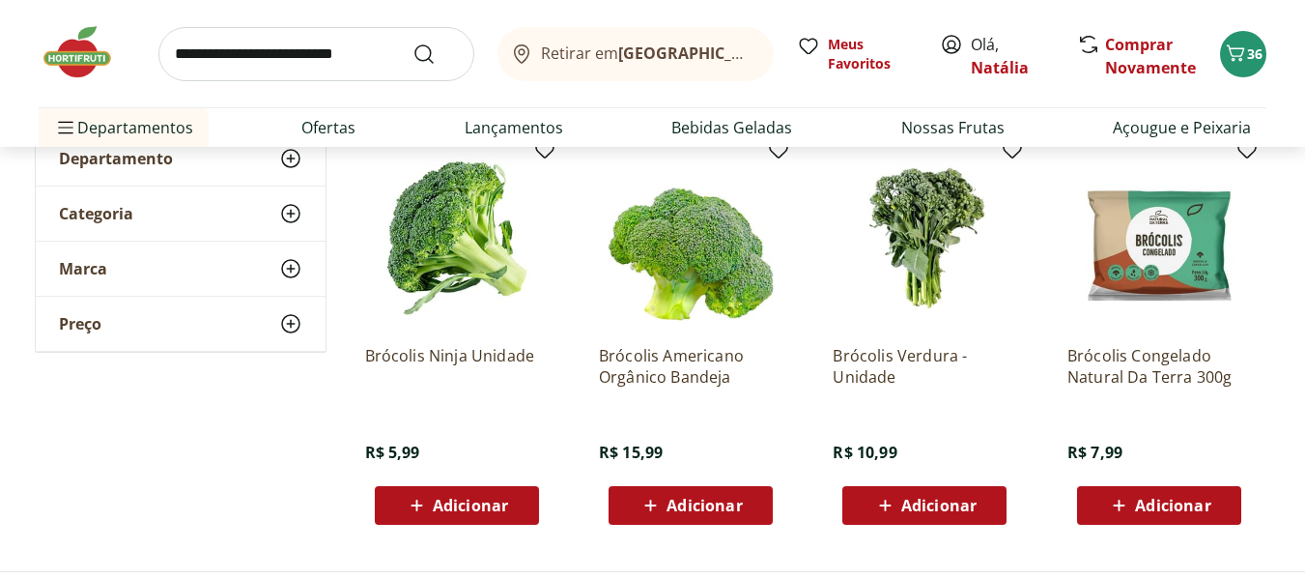
scroll to position [290, 0]
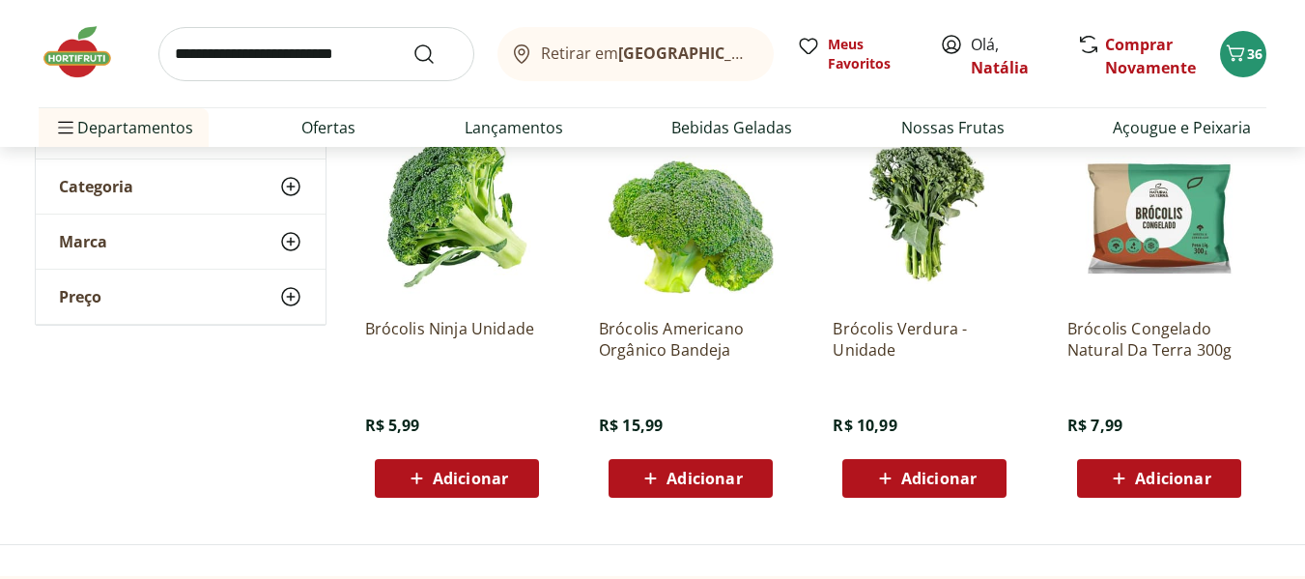
click at [497, 476] on span "Adicionar" at bounding box center [470, 477] width 75 height 15
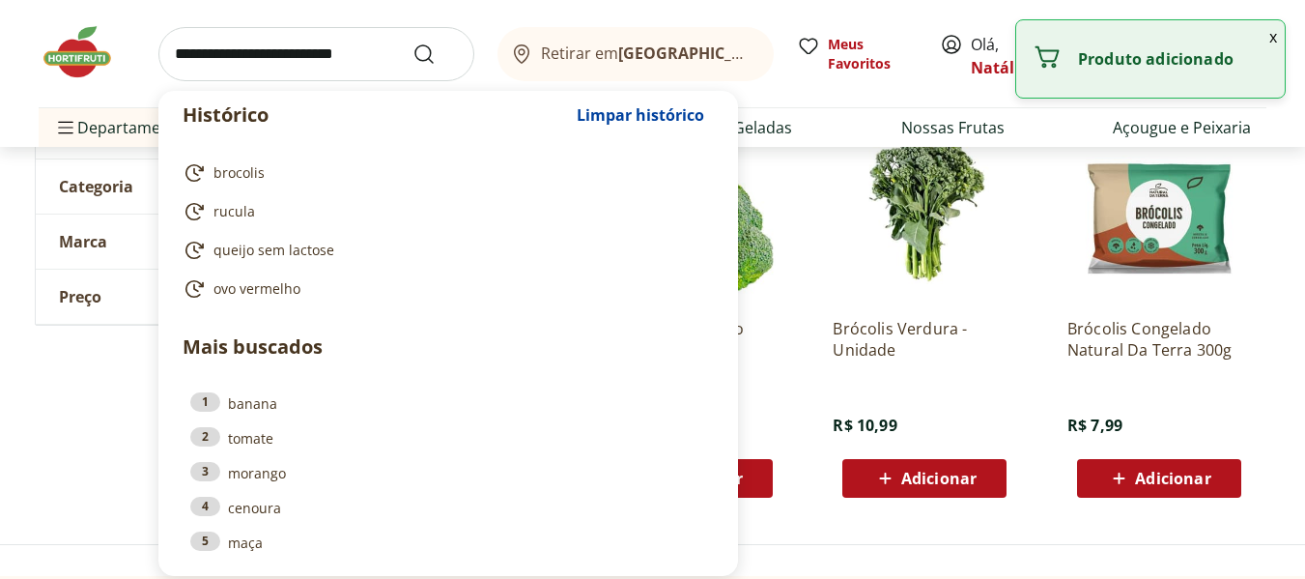
click at [252, 53] on input "search" at bounding box center [316, 54] width 316 height 54
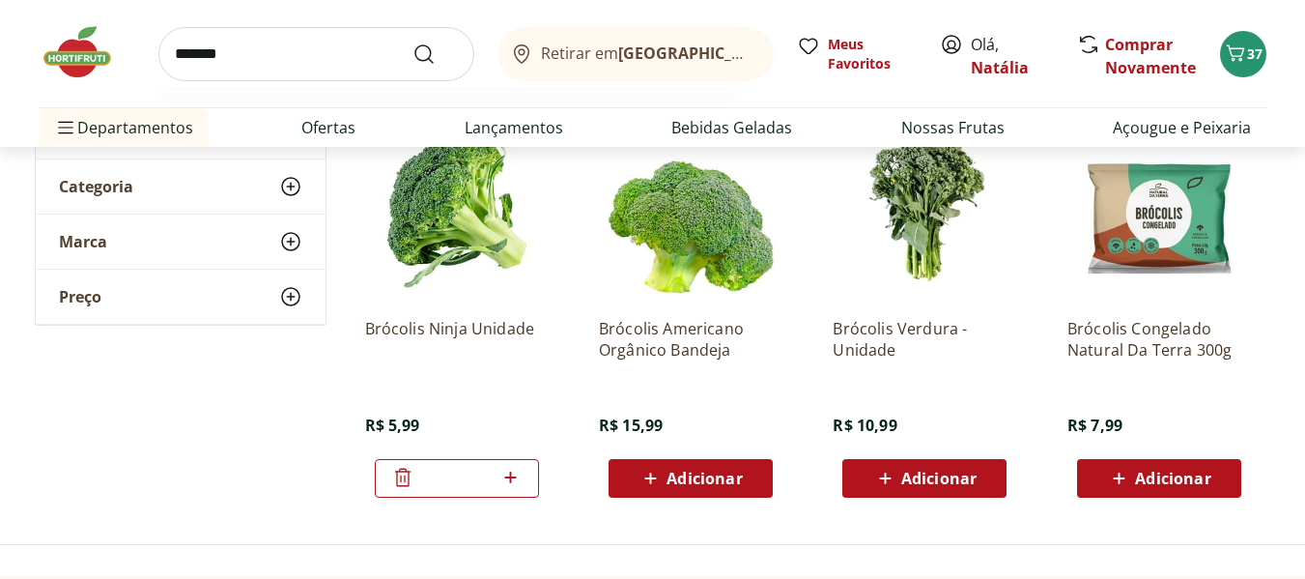
type input "*******"
click at [412, 42] on button "Submit Search" at bounding box center [435, 53] width 46 height 23
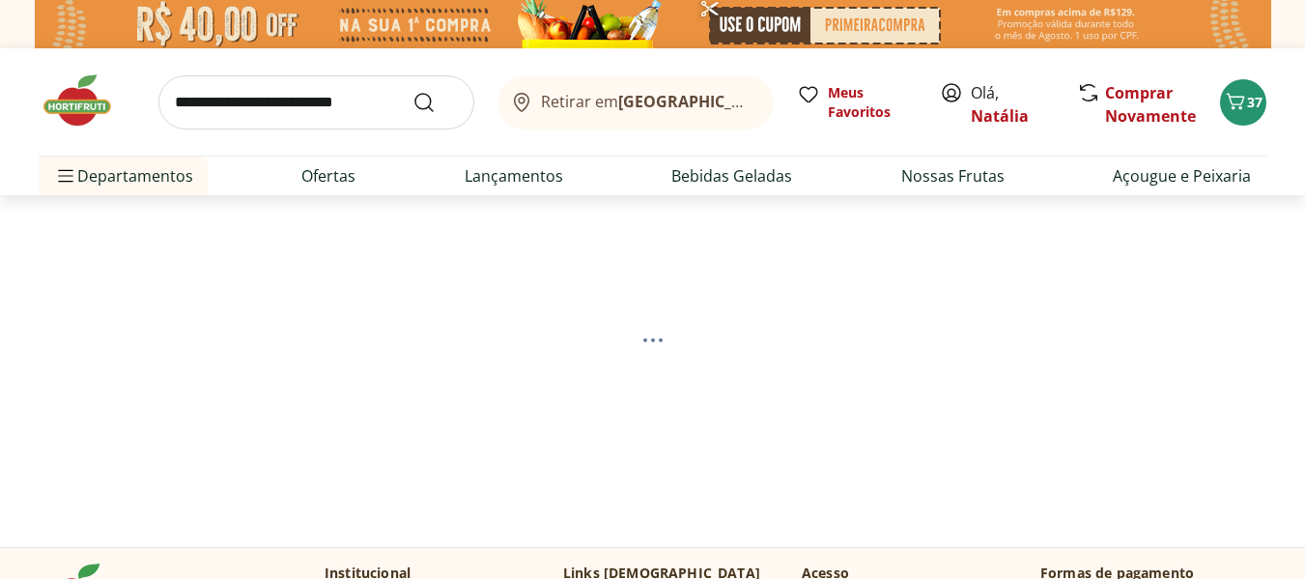
select select "**********"
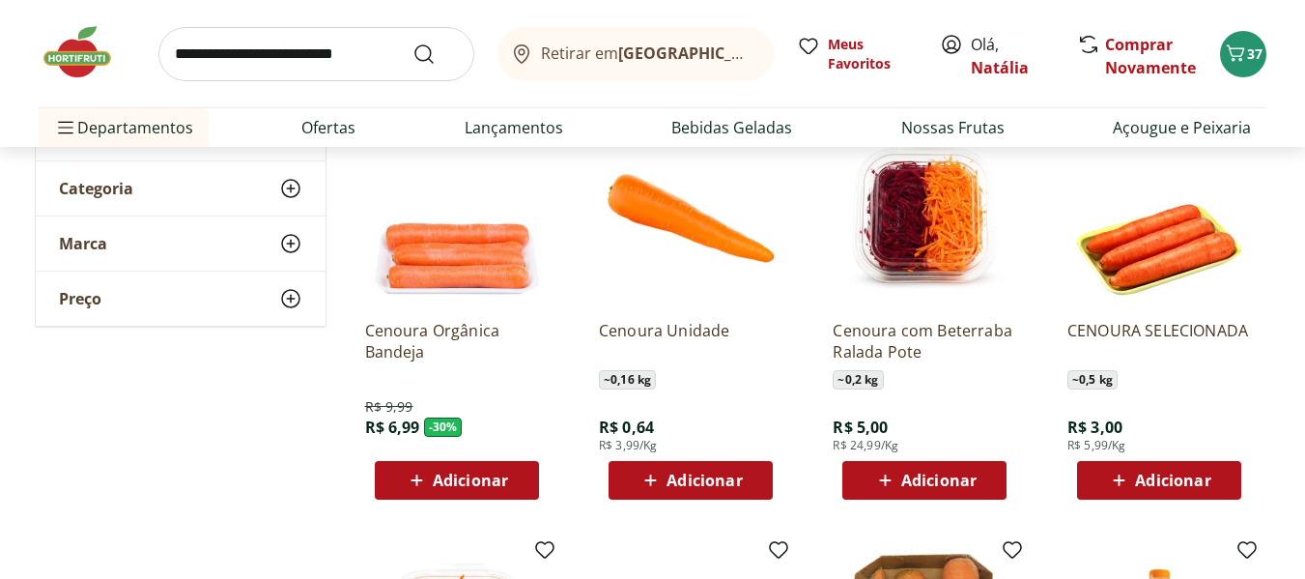
scroll to position [290, 0]
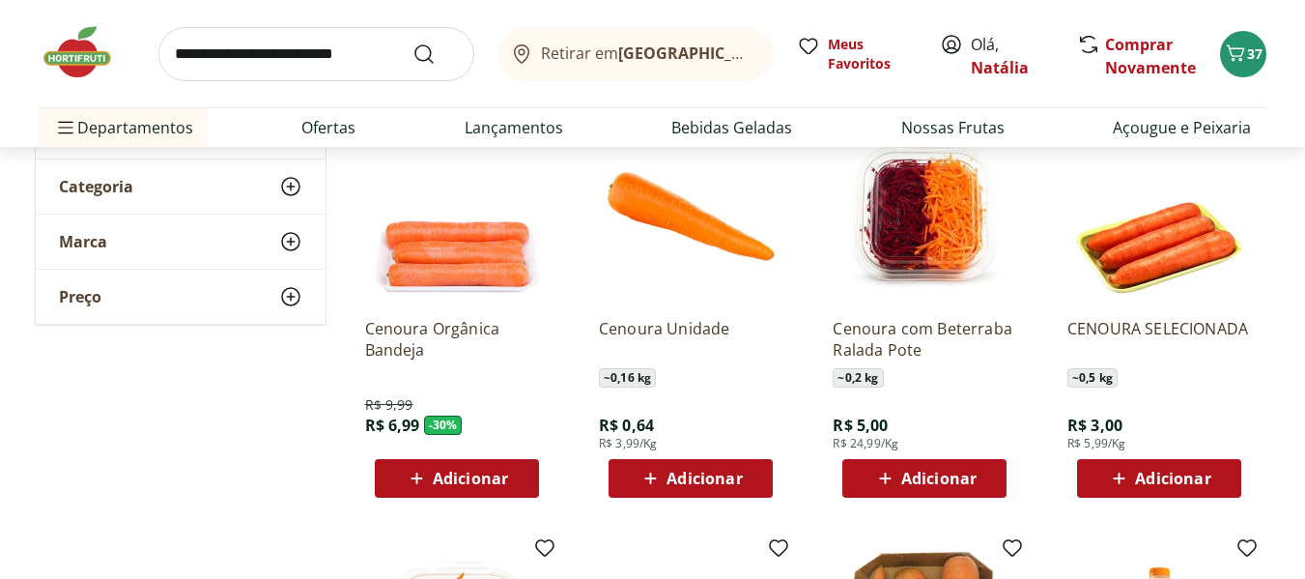
click at [731, 473] on span "Adicionar" at bounding box center [703, 477] width 75 height 15
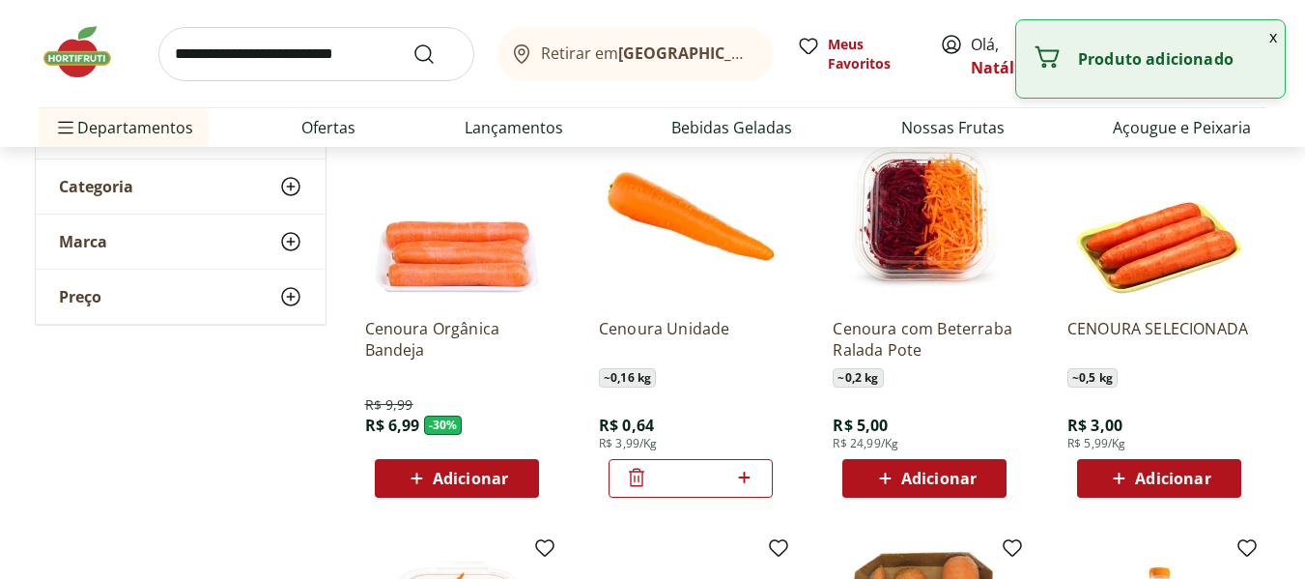
click at [752, 483] on icon at bounding box center [744, 477] width 24 height 23
type input "*"
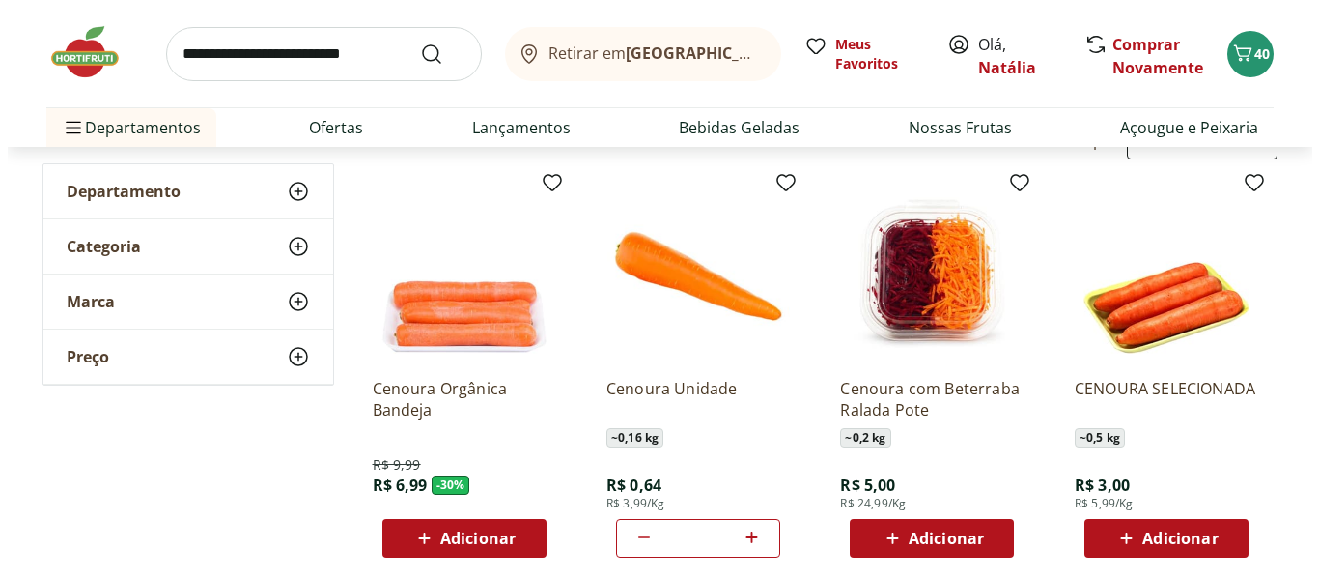
scroll to position [0, 0]
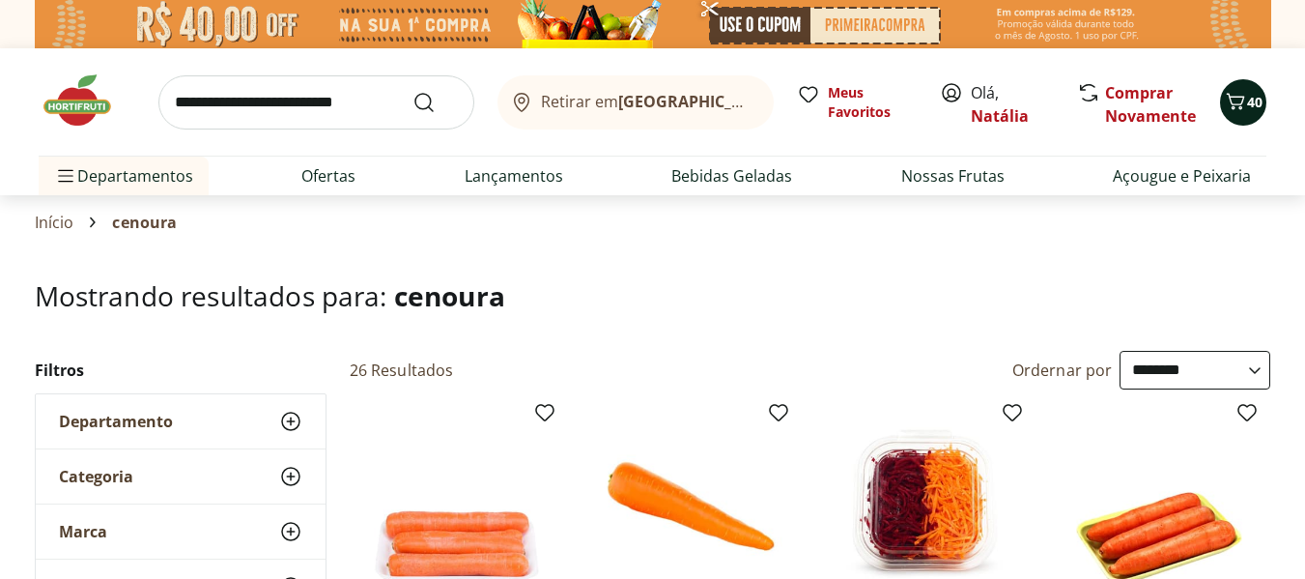
click at [1243, 101] on icon "Carrinho" at bounding box center [1235, 101] width 23 height 23
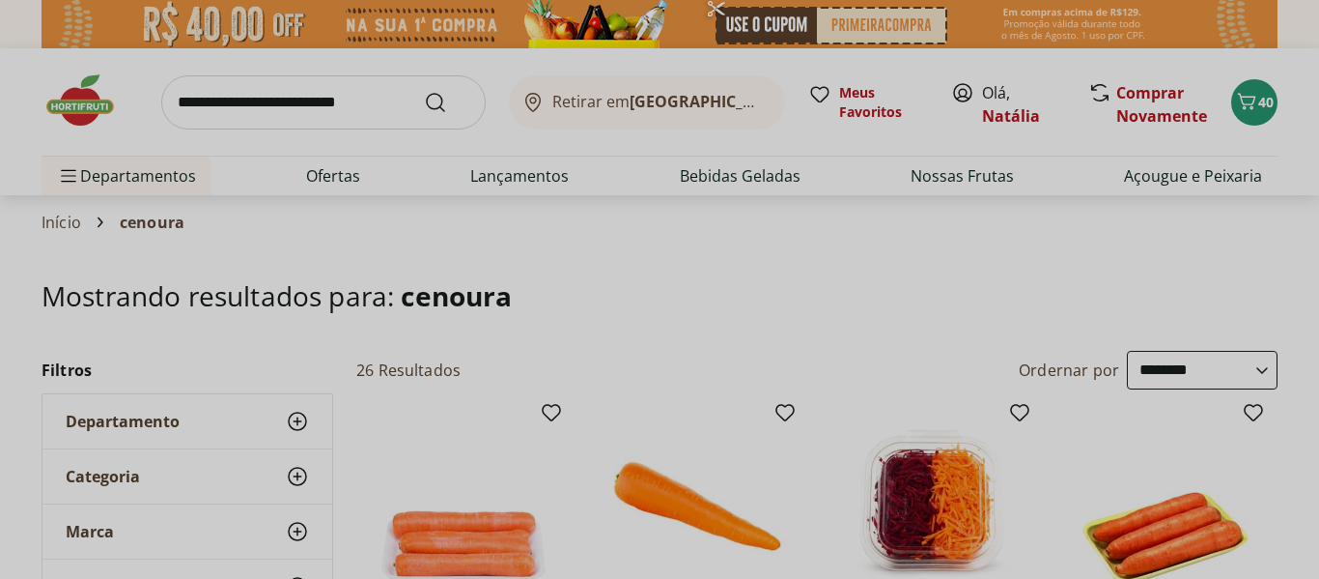
click at [1017, 277] on div "Meu Carrinho 40 Frete Grátis Tomate Grape Orgânico Natural Da Terra 180g * Pric…" at bounding box center [659, 289] width 1319 height 579
click at [1244, 102] on div "Meu Carrinho 40 Frete Grátis Tomate Grape Orgânico Natural Da Terra 180g * Pric…" at bounding box center [659, 289] width 1319 height 579
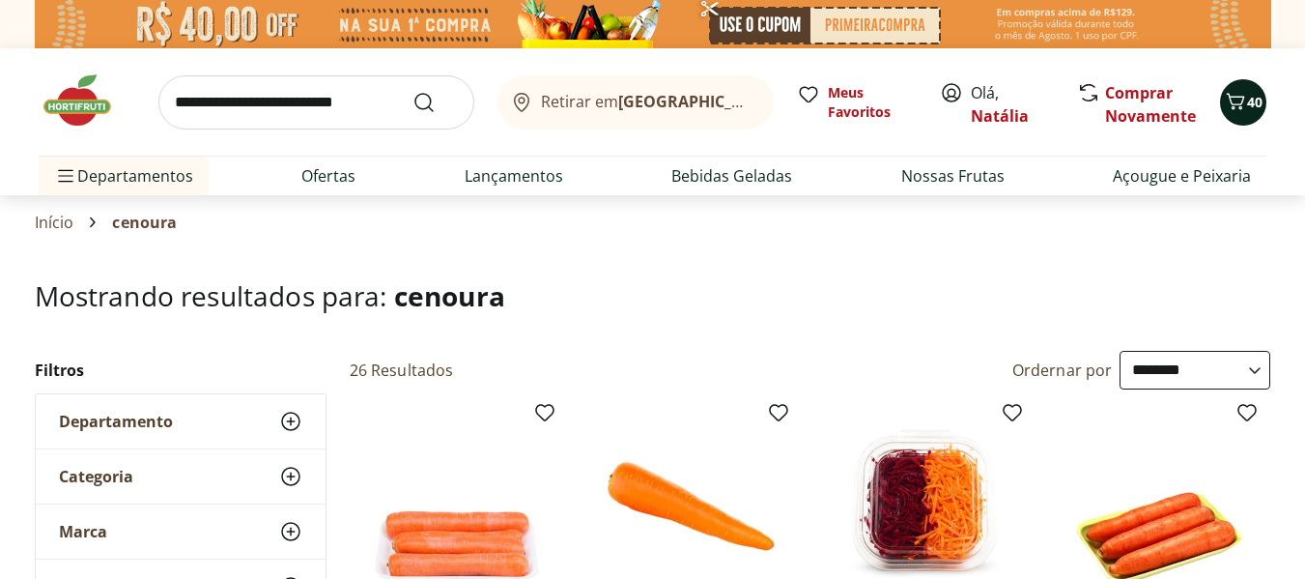
click at [1235, 99] on icon "Carrinho" at bounding box center [1235, 101] width 23 height 23
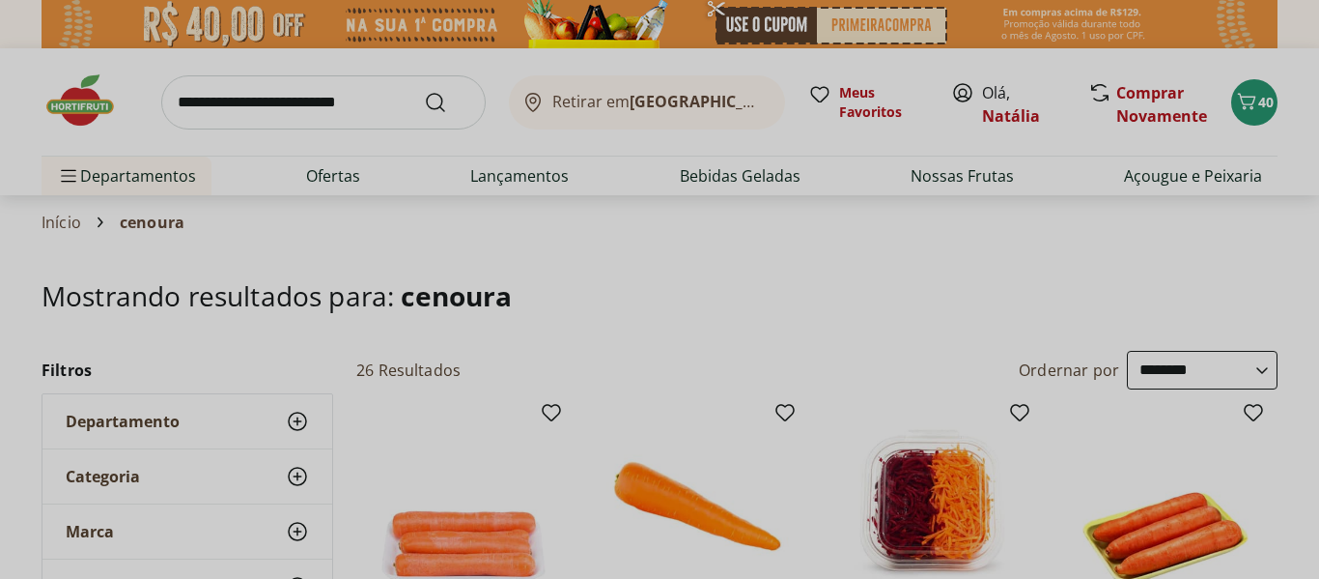
click at [1188, 281] on div "Meu Carrinho 40 Frete Grátis Tomate Grape Orgânico Natural Da Terra 180g * Pric…" at bounding box center [659, 289] width 1319 height 579
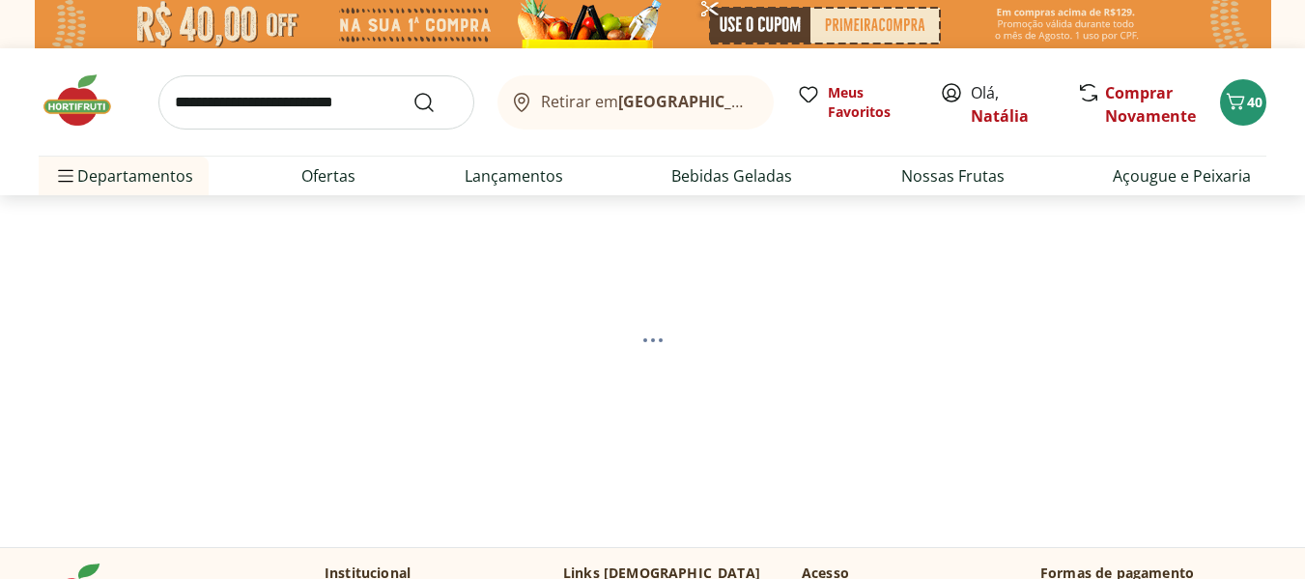
select select "**********"
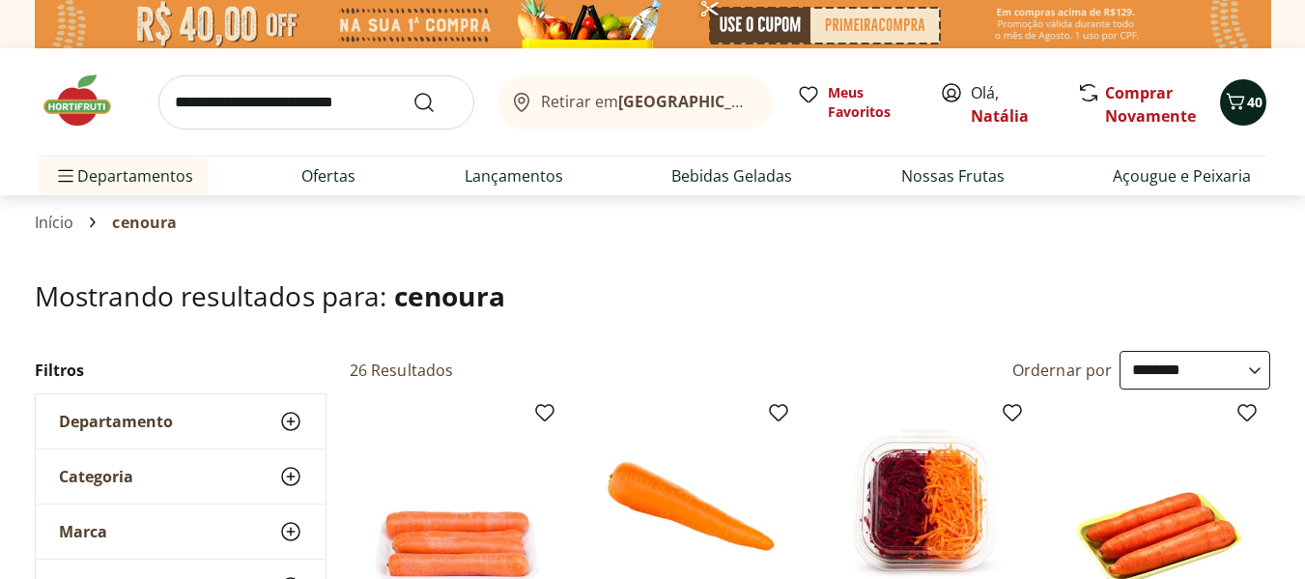
click at [1250, 109] on span "40" at bounding box center [1254, 102] width 15 height 18
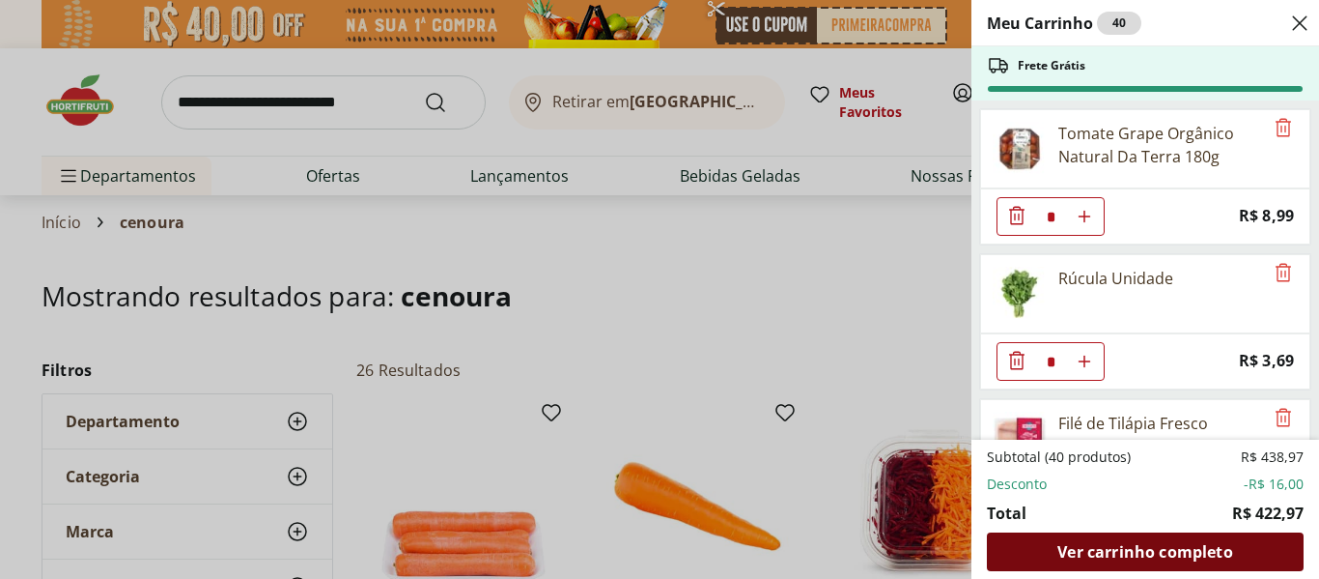
click at [1115, 546] on span "Ver carrinho completo" at bounding box center [1145, 551] width 175 height 15
